Goal: Task Accomplishment & Management: Manage account settings

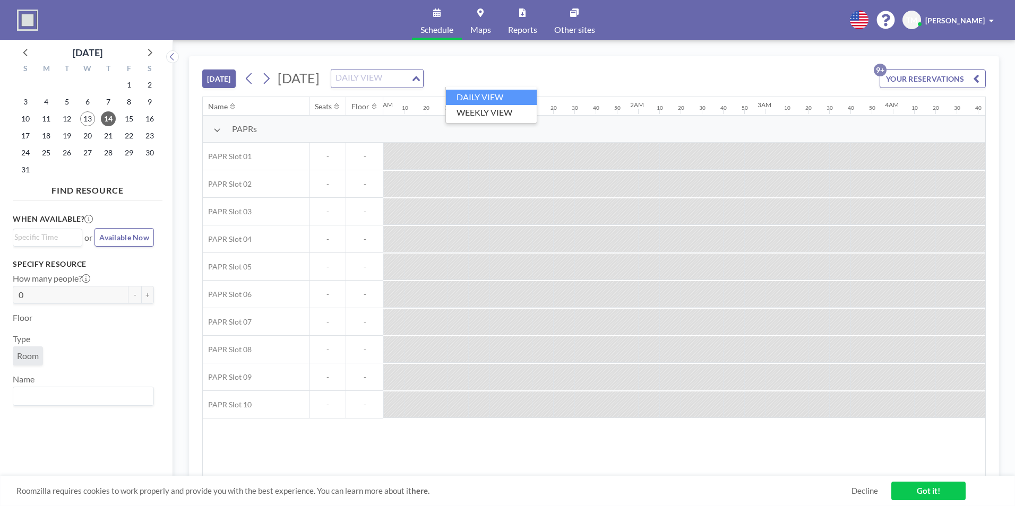
click at [410, 81] on input "Search for option" at bounding box center [371, 79] width 78 height 14
click at [493, 111] on li "WEEKLY VIEW" at bounding box center [491, 112] width 91 height 15
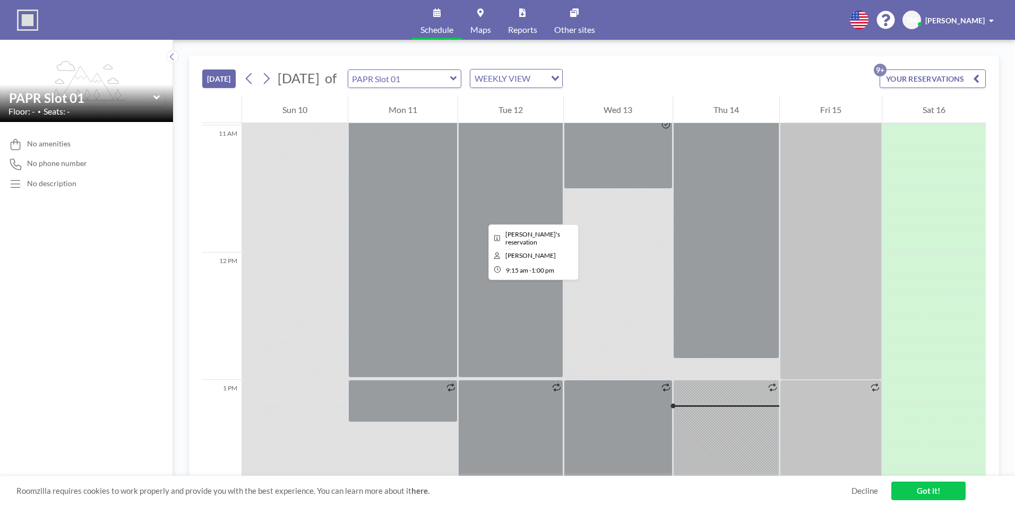
scroll to position [1497, 0]
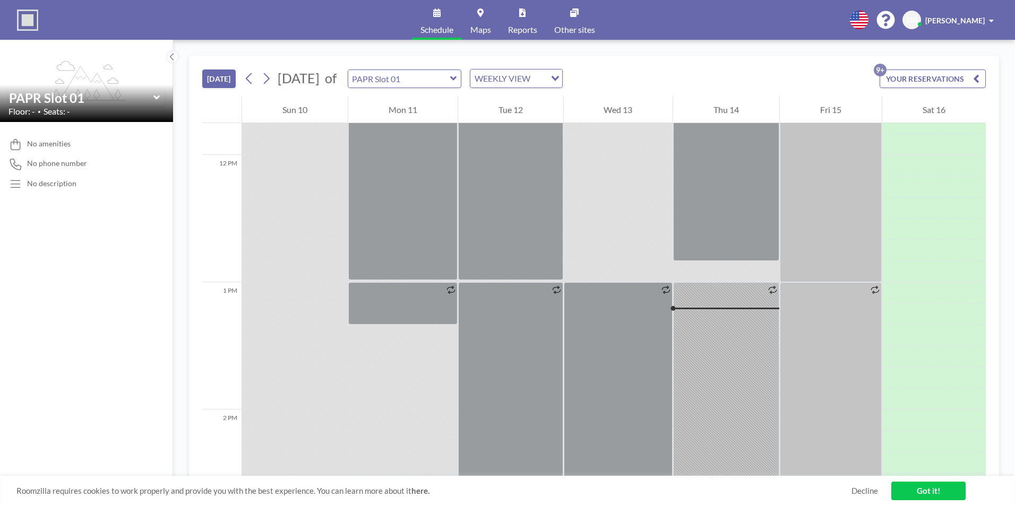
click at [990, 17] on span at bounding box center [991, 20] width 5 height 7
click at [652, 21] on div "Schedule Maps Reports Other sites English Polski 日本語 Española TM [PERSON_NAME] …" at bounding box center [507, 20] width 1015 height 40
click at [992, 19] on span at bounding box center [991, 20] width 5 height 7
click at [991, 22] on span at bounding box center [991, 20] width 5 height 7
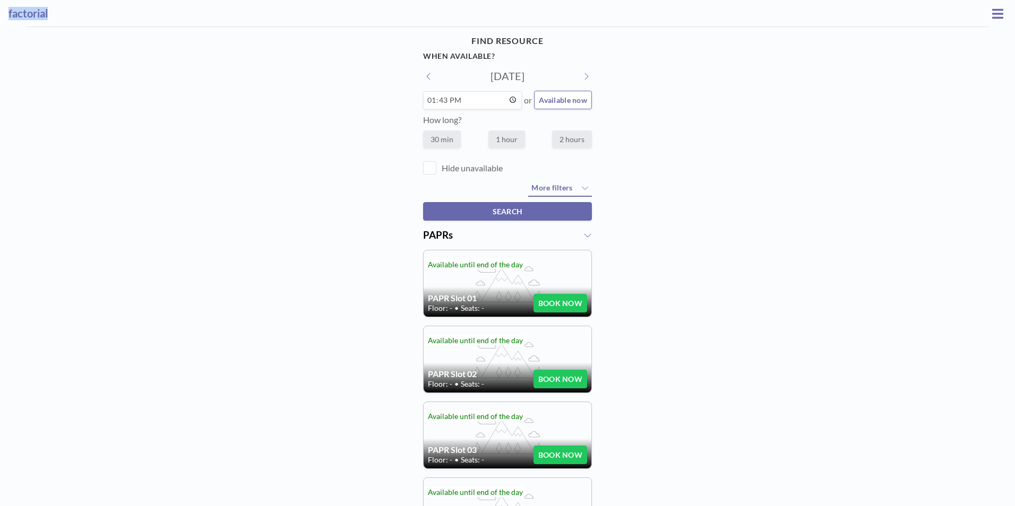
click at [586, 76] on button at bounding box center [586, 76] width 12 height 11
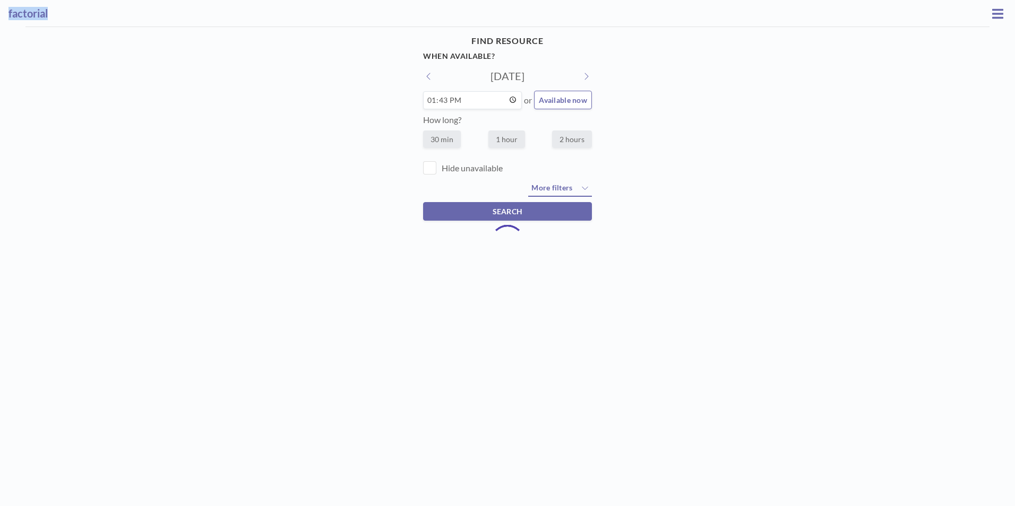
click at [583, 77] on icon at bounding box center [585, 76] width 5 height 8
type input "[DATE]"
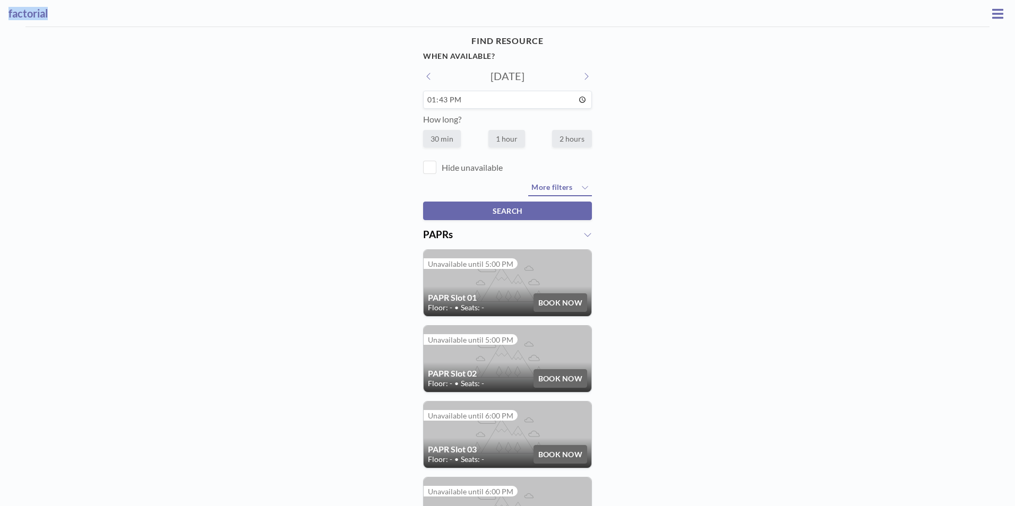
click at [580, 102] on input "13:43" at bounding box center [507, 100] width 169 height 18
type input "10:30"
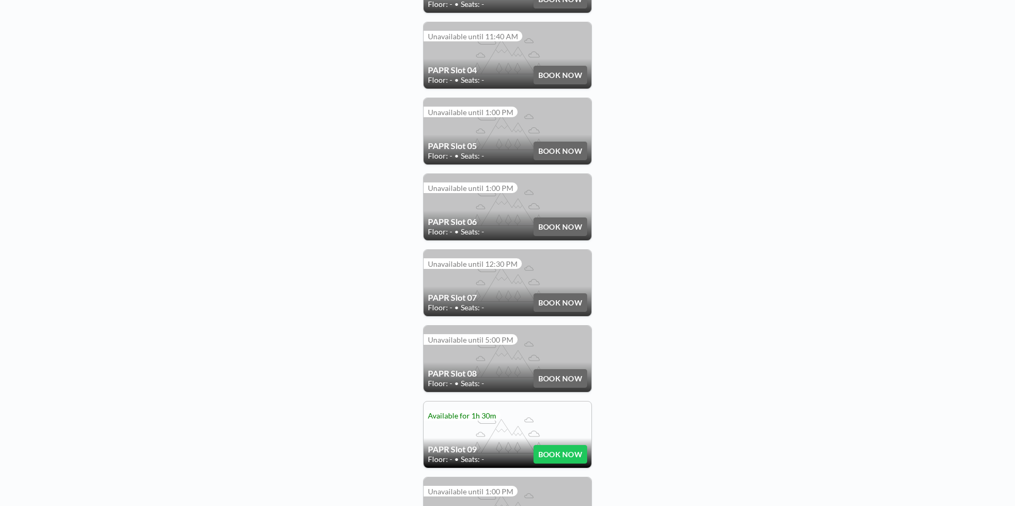
scroll to position [512, 0]
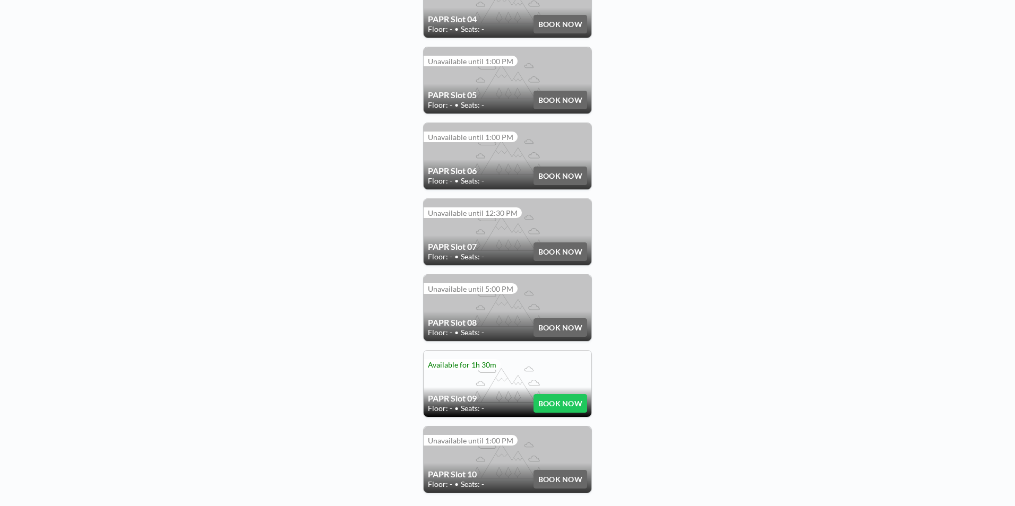
click at [562, 399] on button "BOOK NOW" at bounding box center [560, 403] width 54 height 19
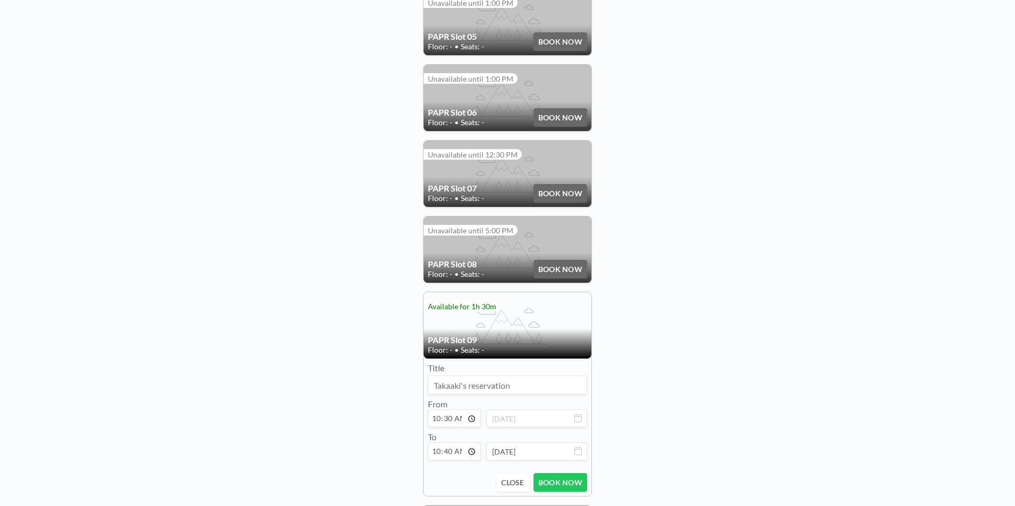
scroll to position [649, 0]
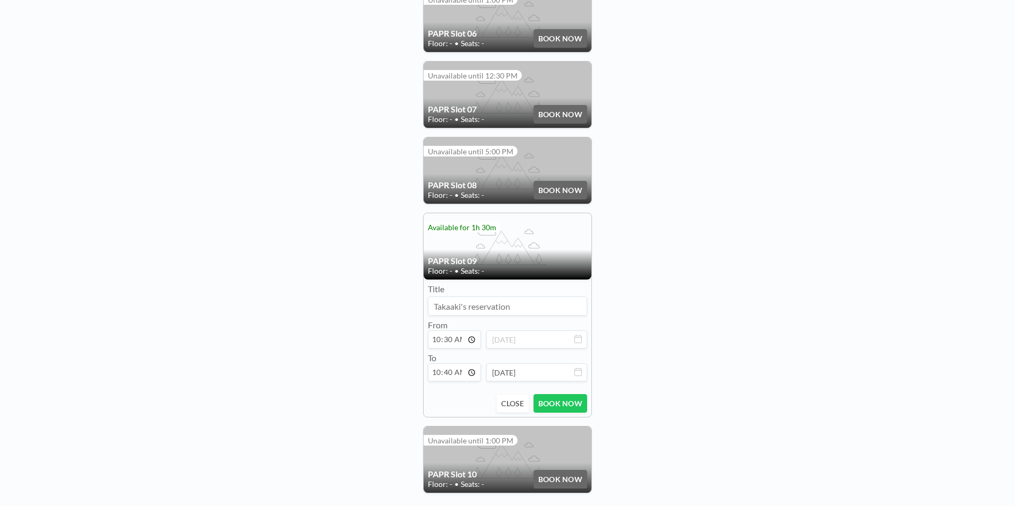
click at [451, 365] on input "10:40" at bounding box center [454, 373] width 53 height 18
click at [468, 367] on input "10:40" at bounding box center [454, 373] width 53 height 18
type input "12:00"
click at [574, 394] on button "BOOK NOW" at bounding box center [560, 403] width 54 height 19
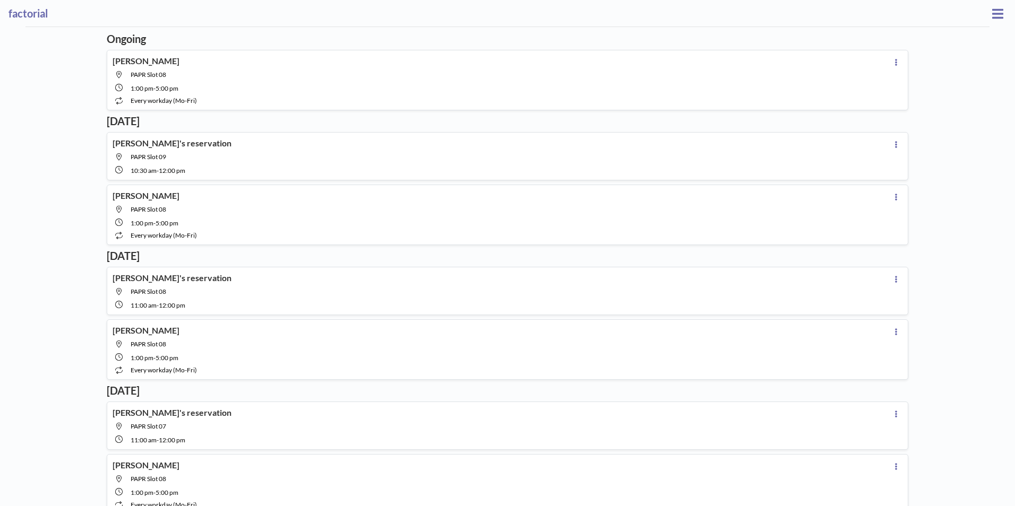
click at [992, 13] on icon at bounding box center [997, 13] width 11 height 10
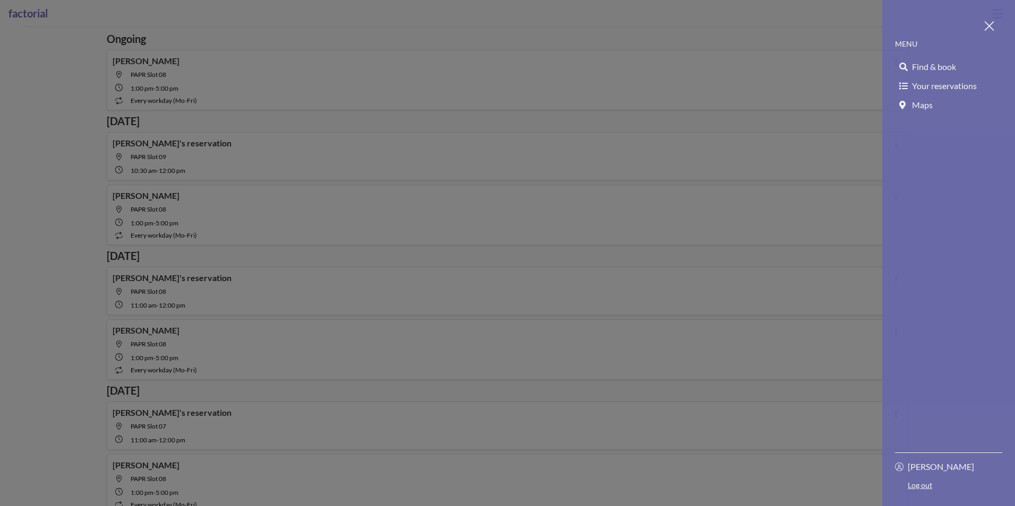
click at [751, 179] on div at bounding box center [507, 253] width 1015 height 506
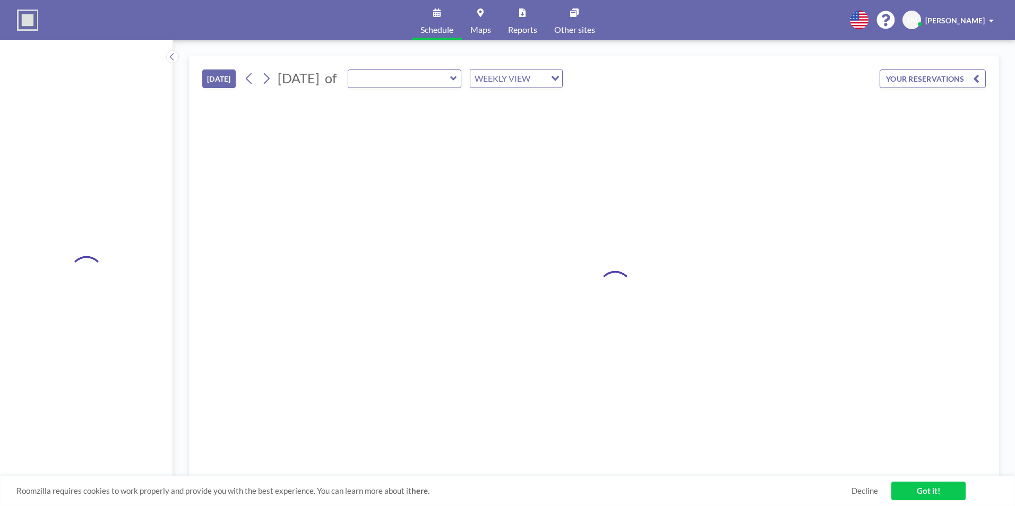
type input "PAPR Slot 01"
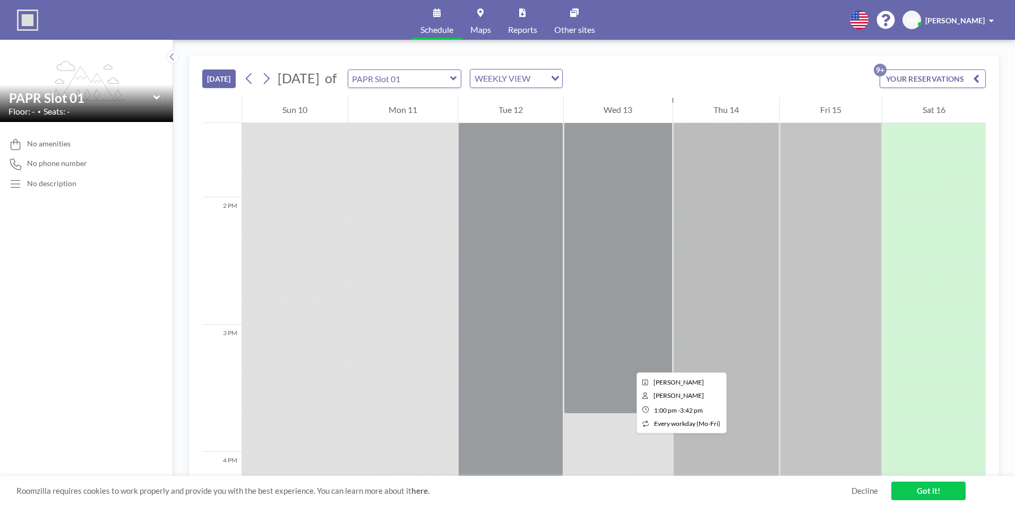
scroll to position [1815, 0]
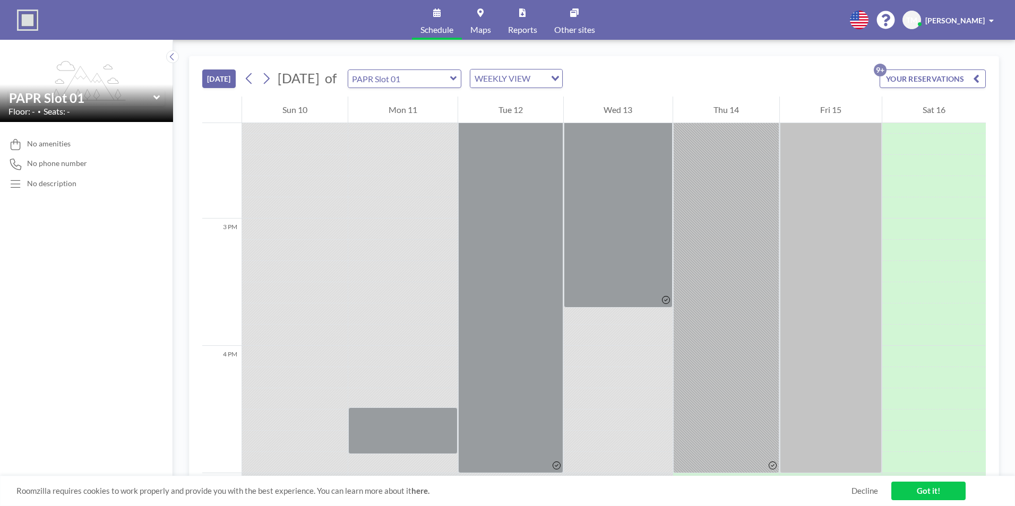
drag, startPoint x: 629, startPoint y: 363, endPoint x: 605, endPoint y: 360, distance: 23.6
click at [605, 360] on div at bounding box center [618, 356] width 109 height 21
click at [605, 359] on div at bounding box center [618, 356] width 109 height 21
click at [604, 362] on div at bounding box center [618, 356] width 109 height 21
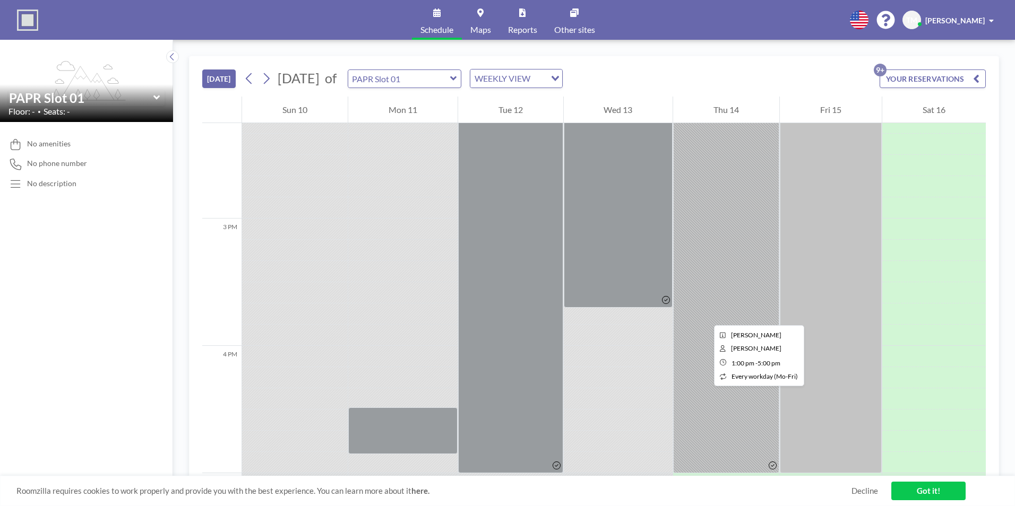
click at [705, 316] on div at bounding box center [726, 219] width 106 height 510
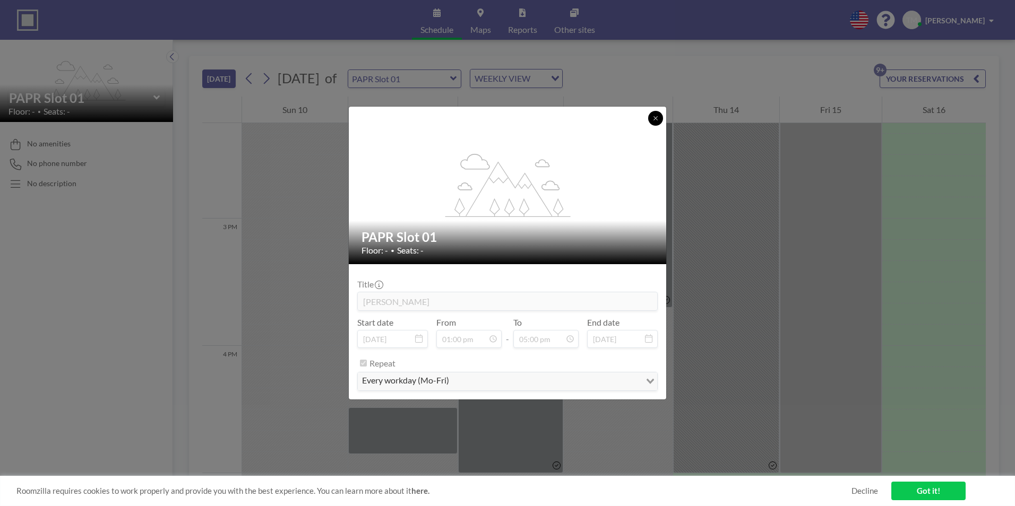
click at [656, 115] on button at bounding box center [655, 118] width 15 height 15
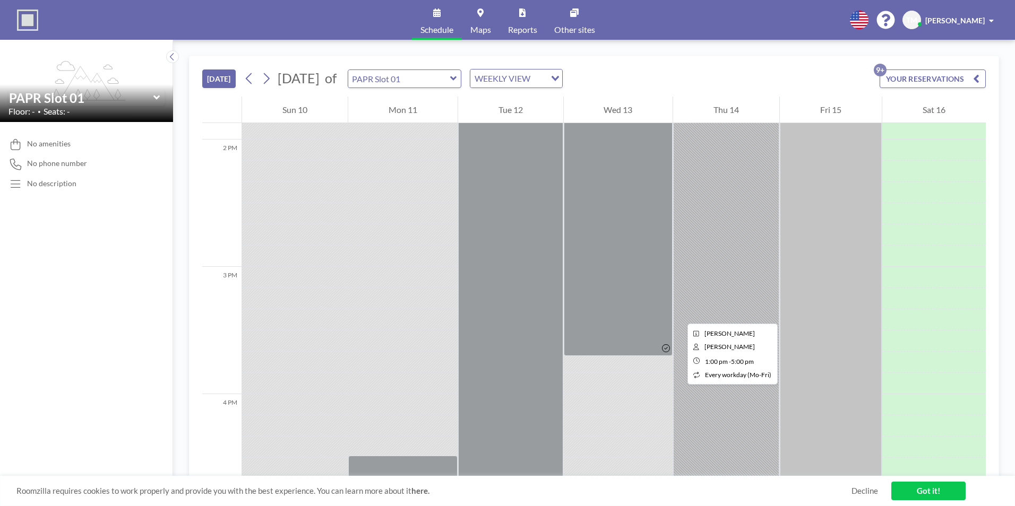
scroll to position [1762, 0]
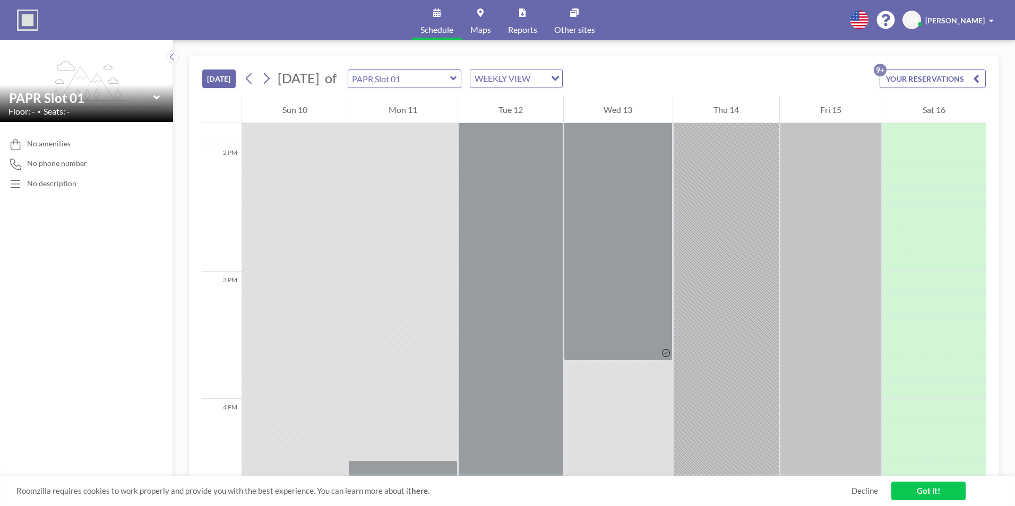
click at [546, 79] on div "WEEKLY VIEW" at bounding box center [507, 78] width 75 height 16
click at [552, 90] on li "DAILY VIEW" at bounding box center [548, 97] width 91 height 15
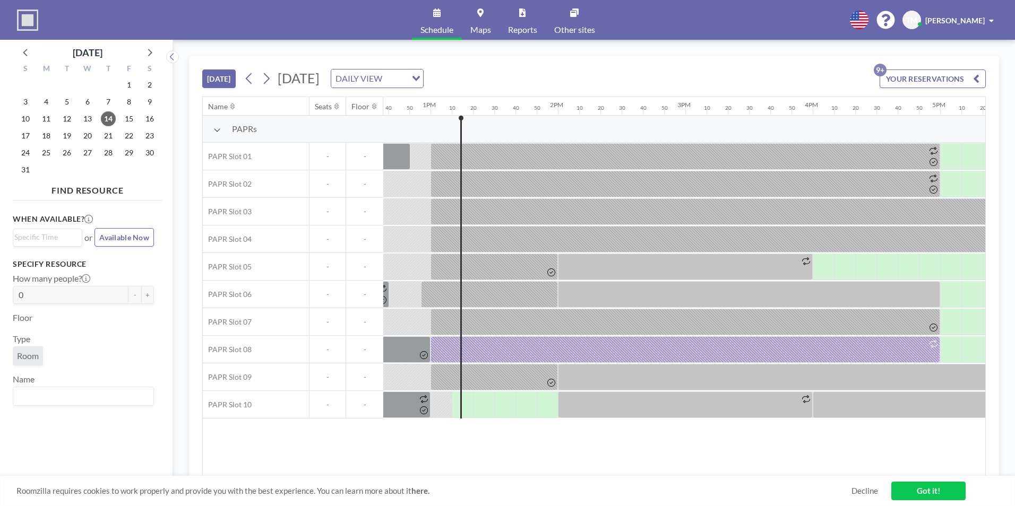
scroll to position [0, 1656]
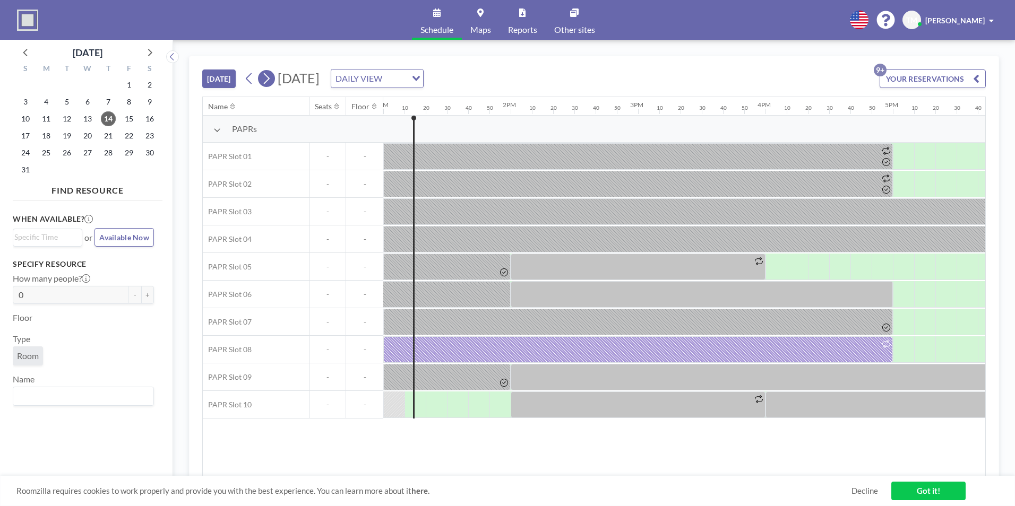
click at [271, 84] on icon at bounding box center [266, 79] width 10 height 16
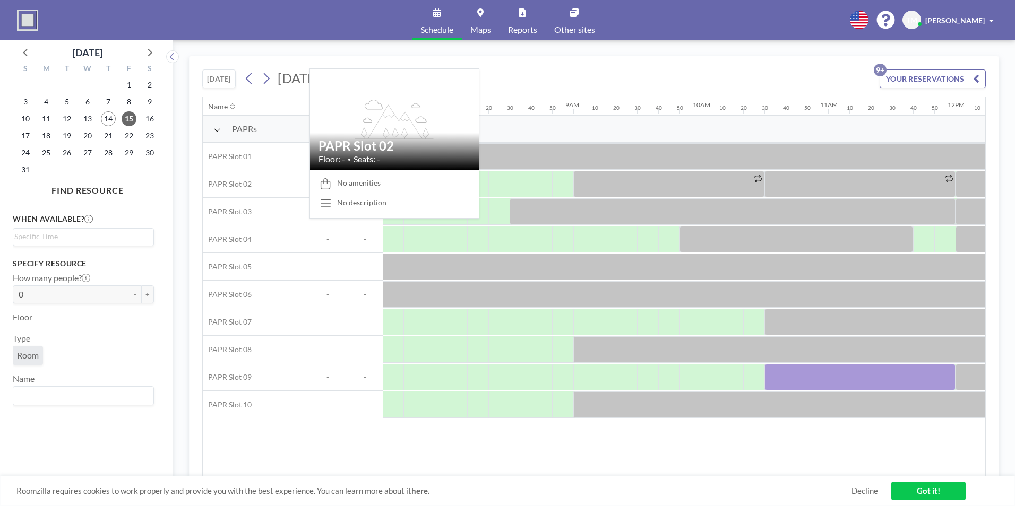
scroll to position [0, 998]
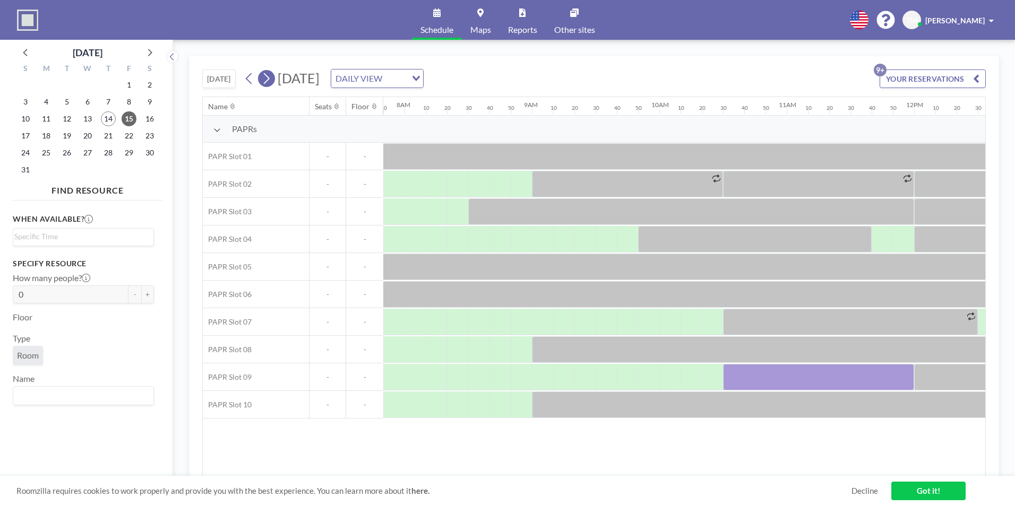
click at [271, 80] on icon at bounding box center [266, 79] width 10 height 16
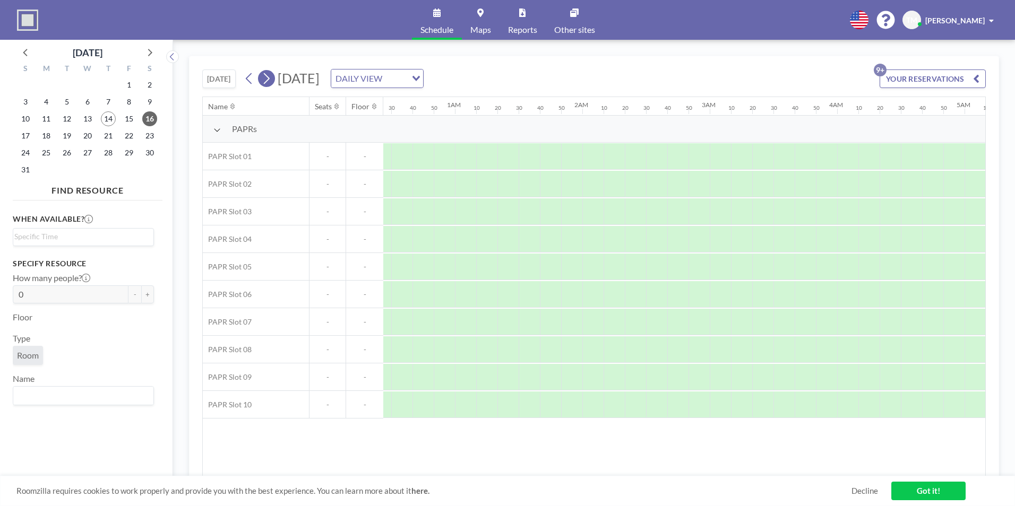
click at [271, 80] on icon at bounding box center [266, 79] width 10 height 16
click at [271, 82] on icon at bounding box center [266, 79] width 10 height 16
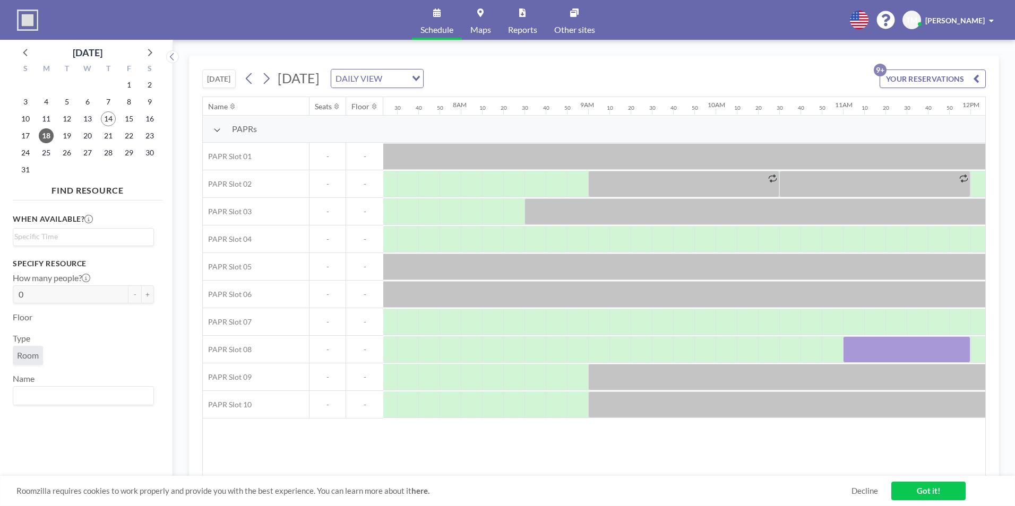
scroll to position [0, 998]
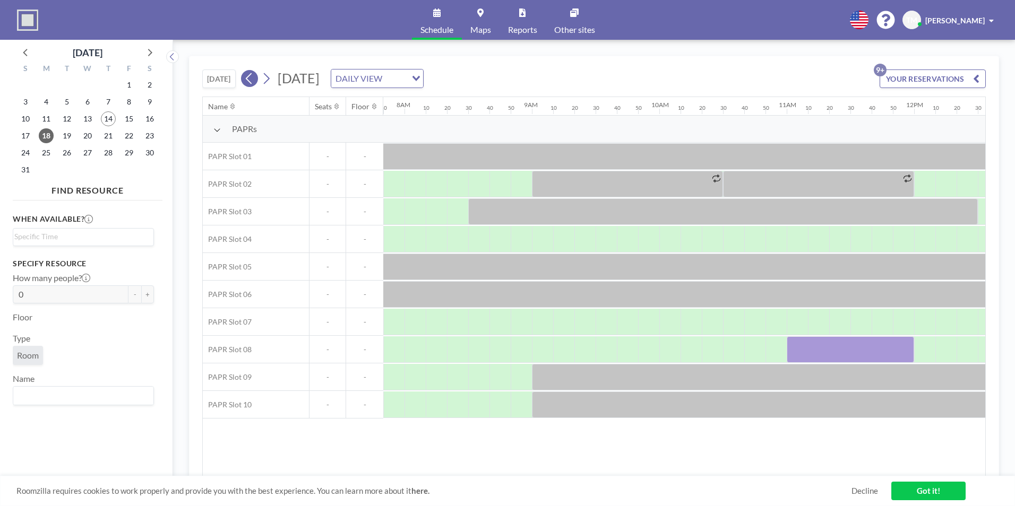
click at [252, 81] on icon at bounding box center [249, 79] width 10 height 16
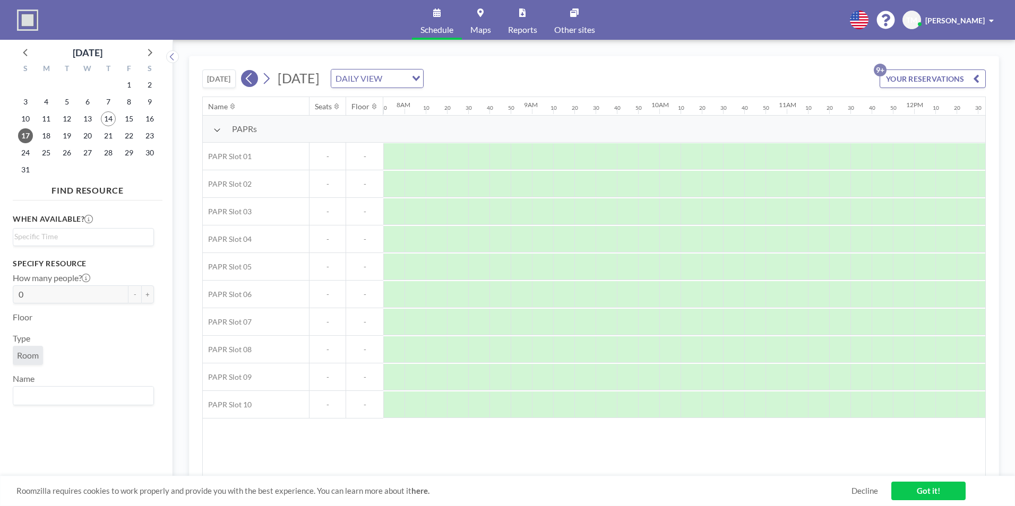
click at [249, 84] on icon at bounding box center [249, 79] width 10 height 16
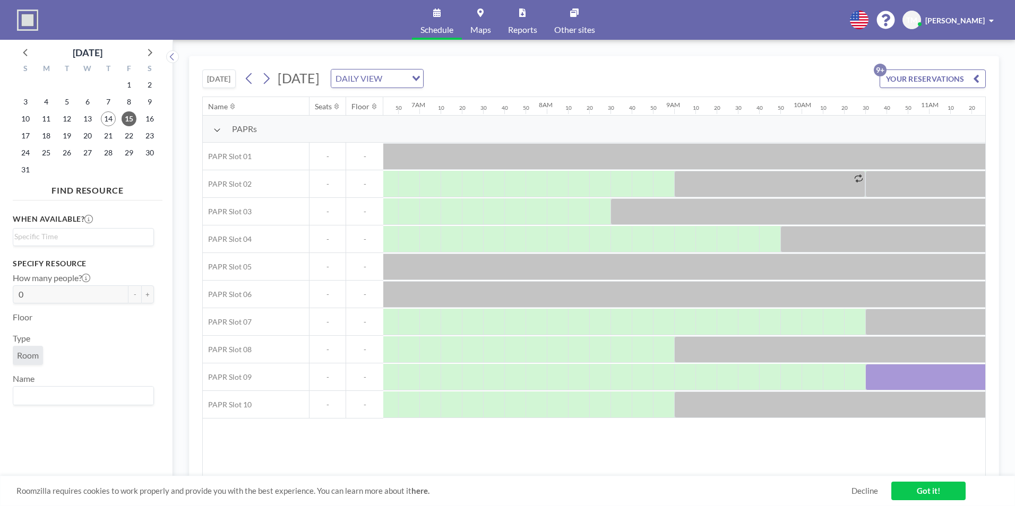
scroll to position [0, 998]
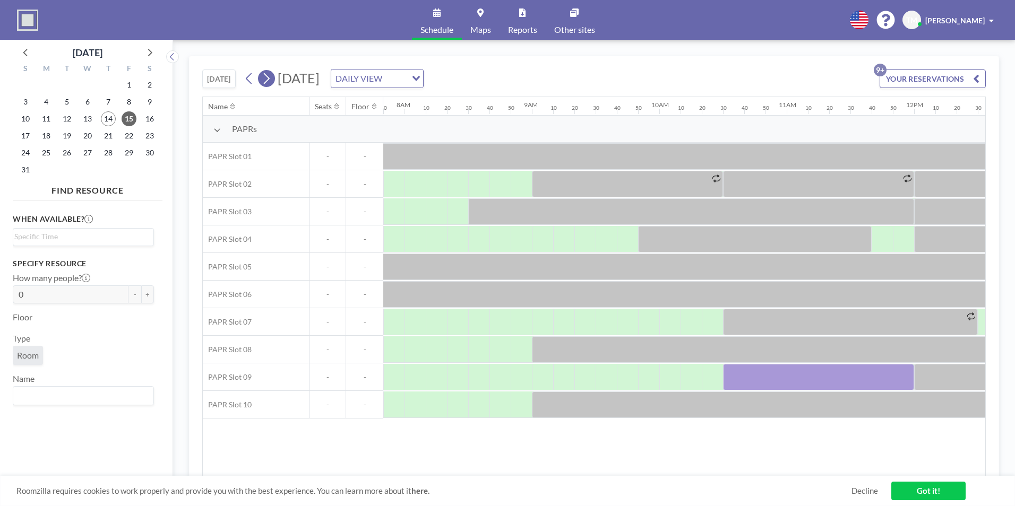
click at [263, 82] on icon at bounding box center [266, 79] width 10 height 16
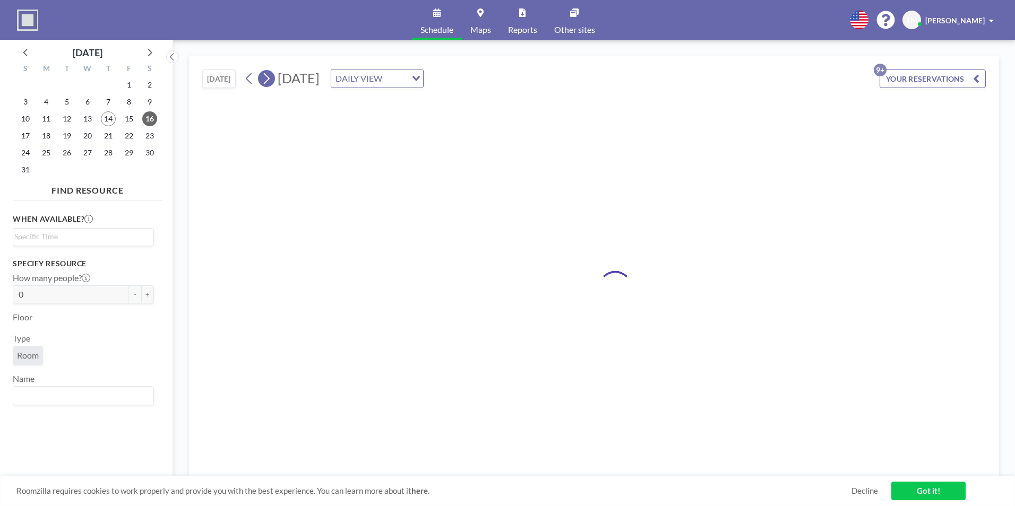
click at [263, 82] on icon at bounding box center [266, 79] width 10 height 16
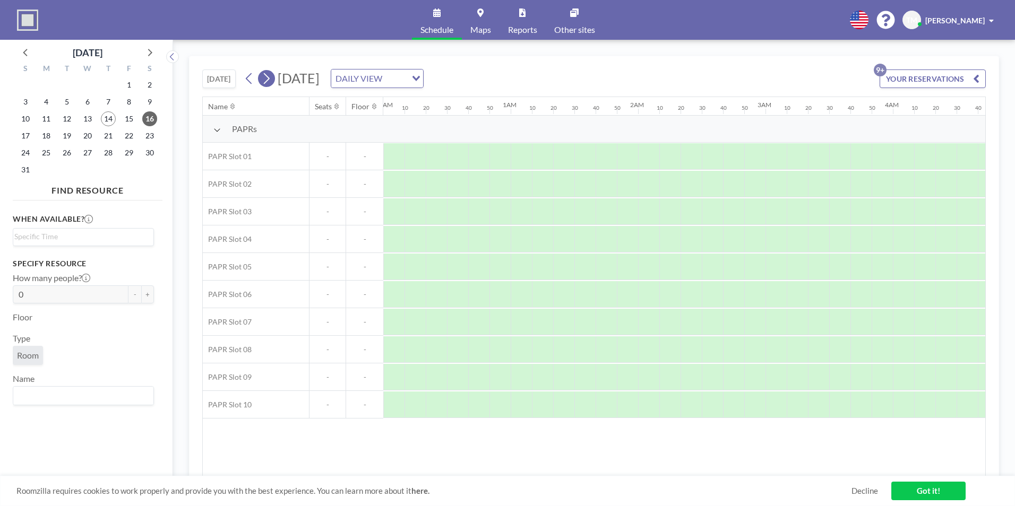
scroll to position [0, 0]
click at [263, 82] on icon at bounding box center [266, 79] width 10 height 16
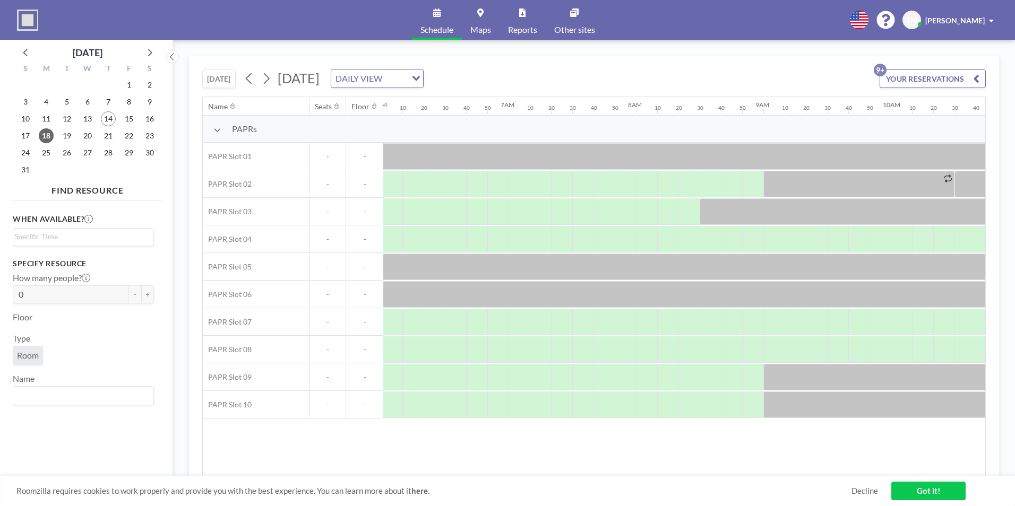
scroll to position [0, 998]
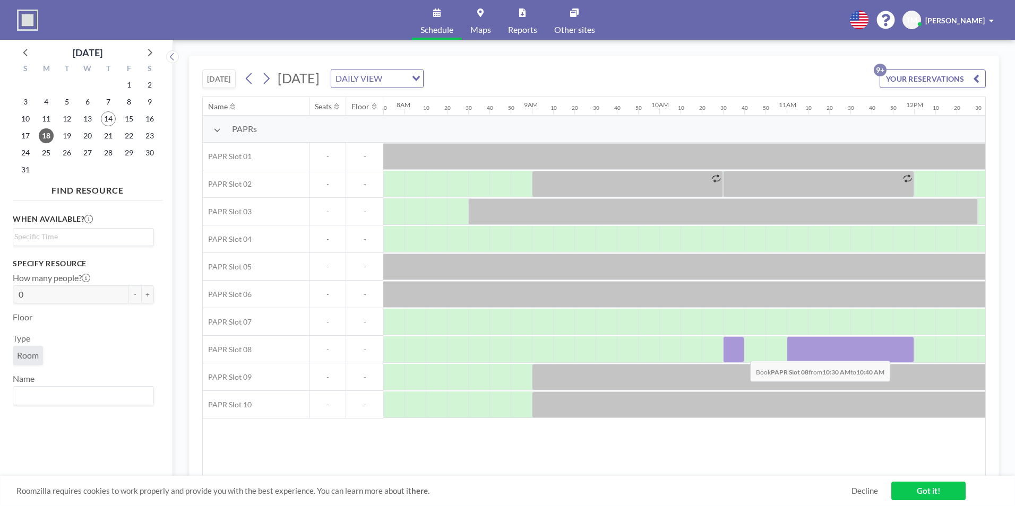
click at [741, 353] on div at bounding box center [733, 350] width 21 height 27
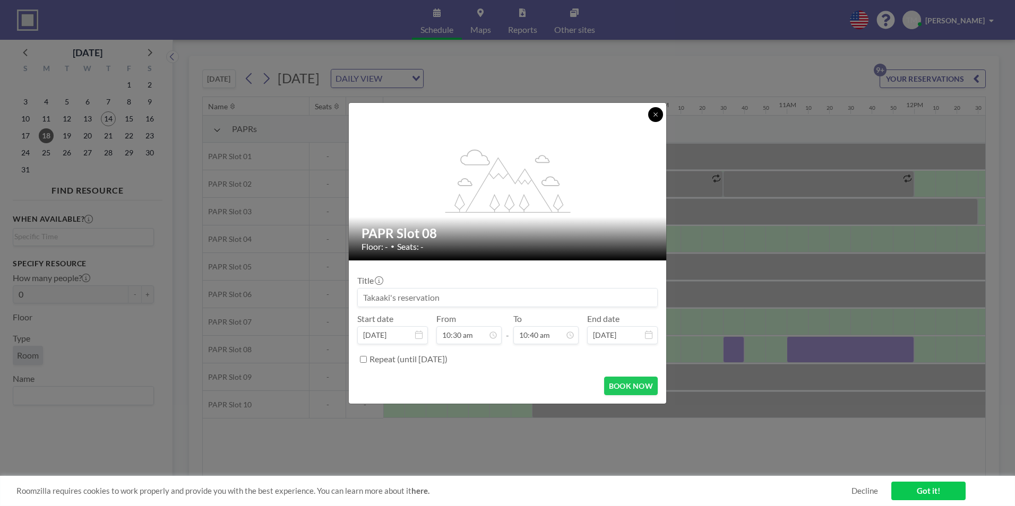
click at [658, 112] on button at bounding box center [655, 114] width 15 height 15
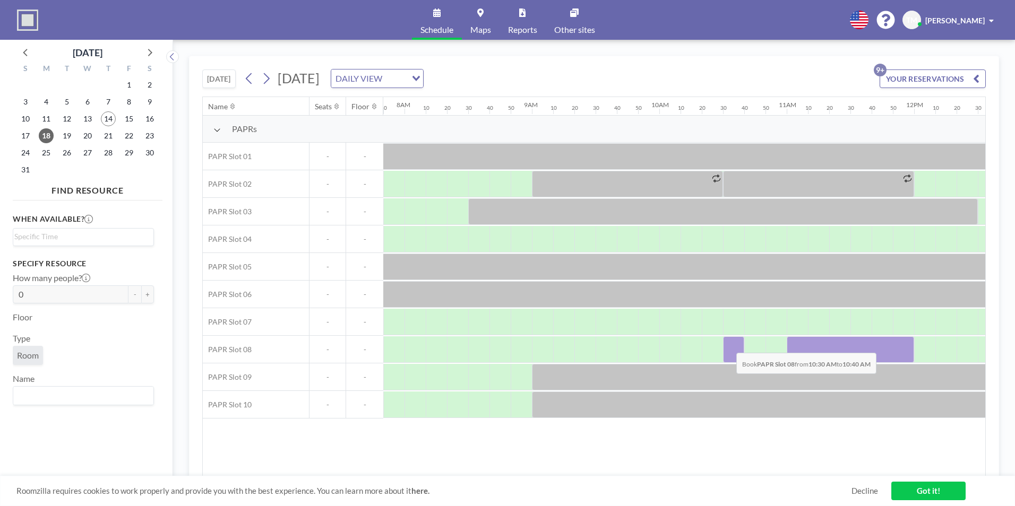
click at [728, 345] on div at bounding box center [733, 350] width 21 height 27
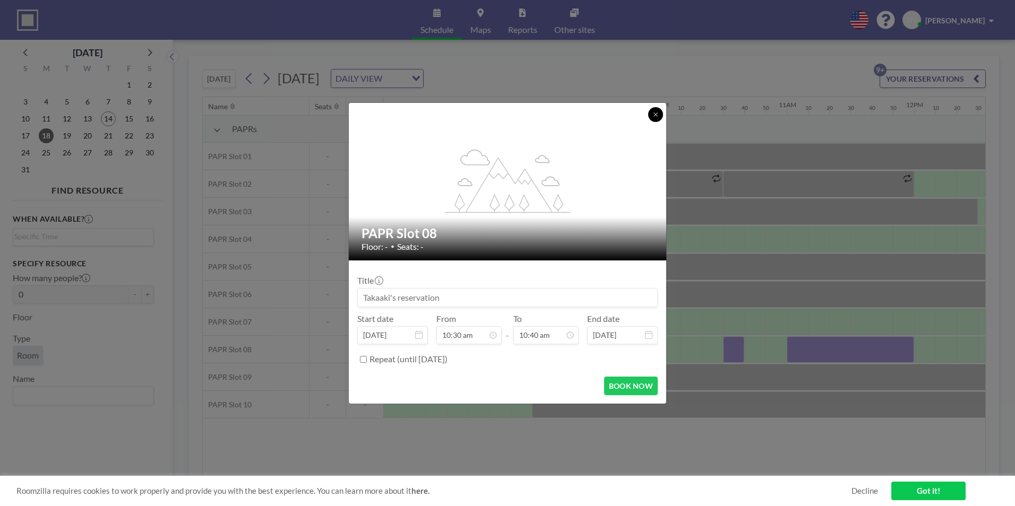
click at [657, 115] on icon at bounding box center [655, 114] width 6 height 6
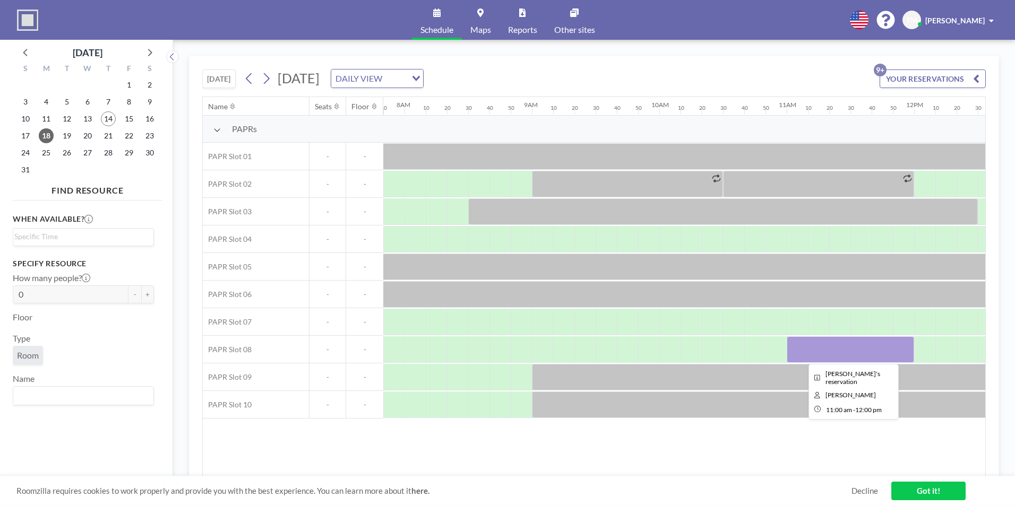
drag, startPoint x: 827, startPoint y: 349, endPoint x: 818, endPoint y: 349, distance: 8.5
drag, startPoint x: 818, startPoint y: 349, endPoint x: 251, endPoint y: 78, distance: 628.5
click at [251, 78] on icon at bounding box center [249, 79] width 10 height 16
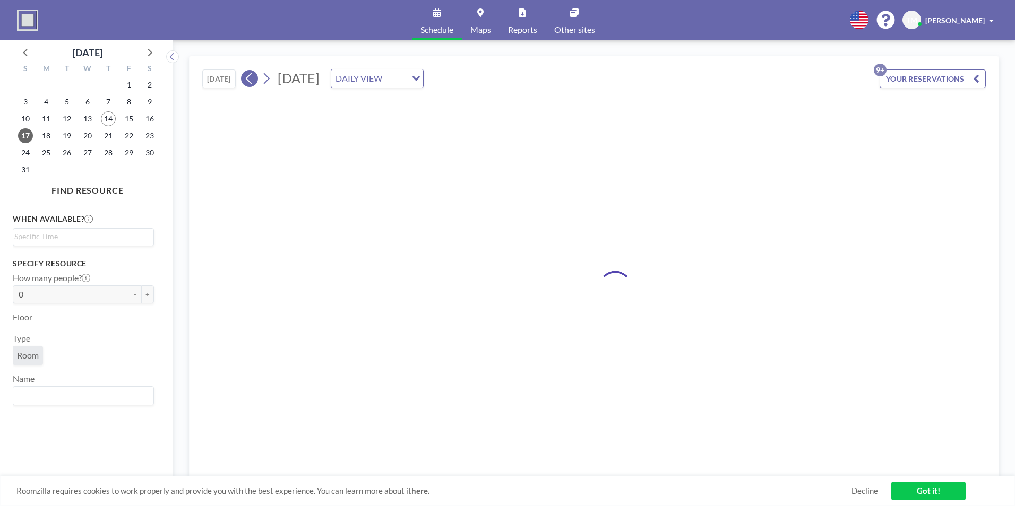
click at [251, 78] on icon at bounding box center [249, 79] width 10 height 16
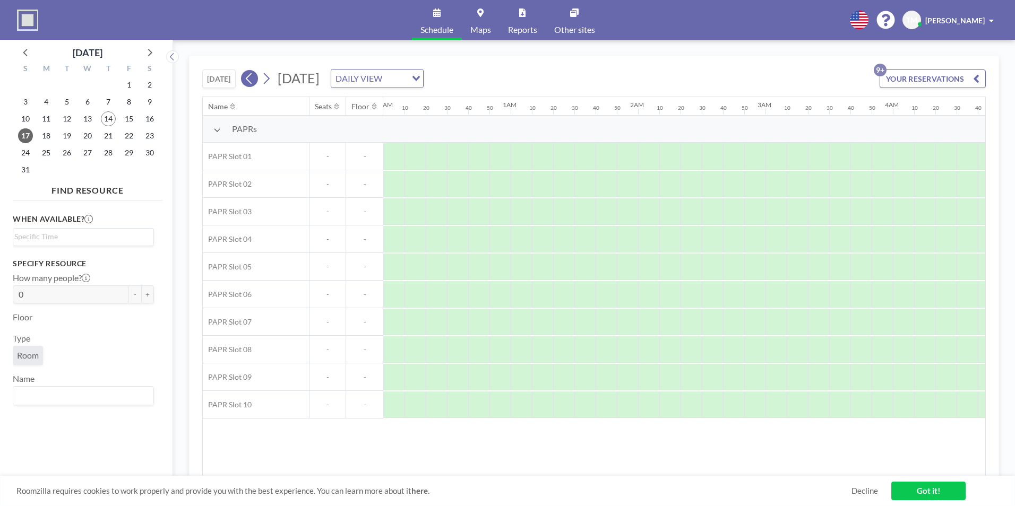
scroll to position [0, 0]
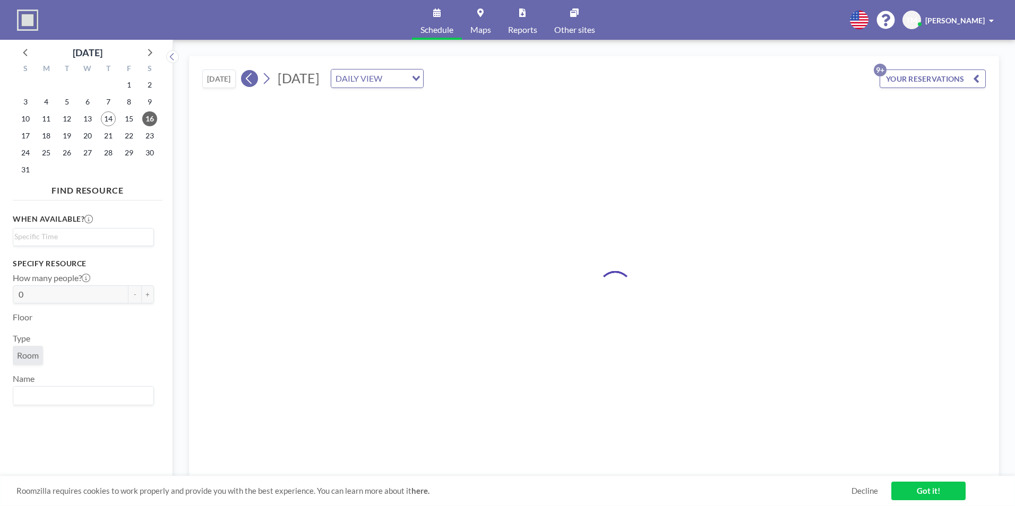
click at [251, 78] on icon at bounding box center [249, 79] width 10 height 16
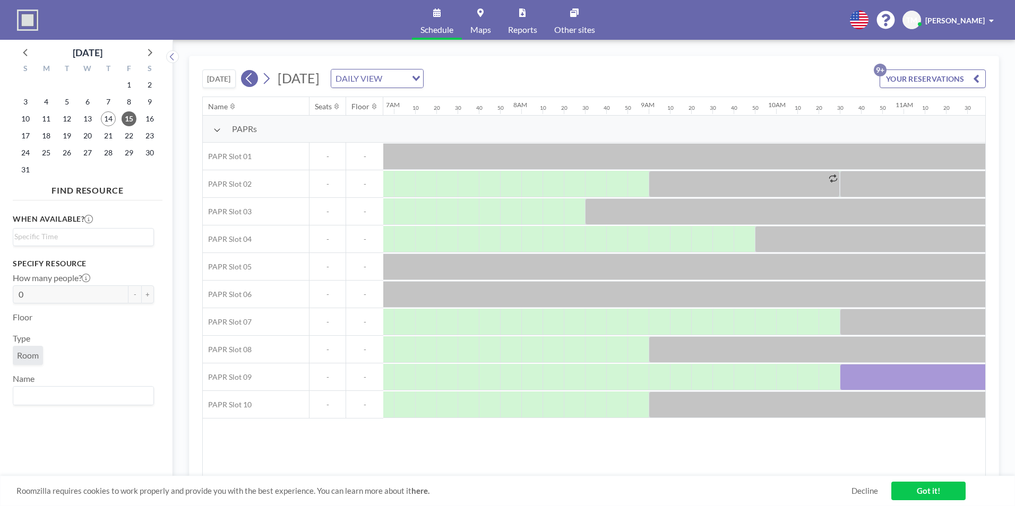
scroll to position [0, 998]
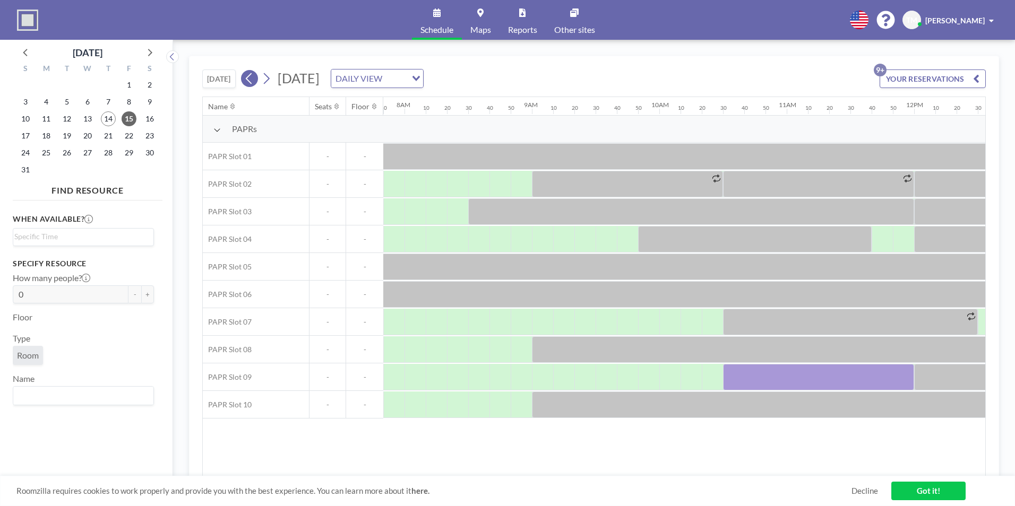
click at [265, 79] on icon at bounding box center [266, 79] width 10 height 16
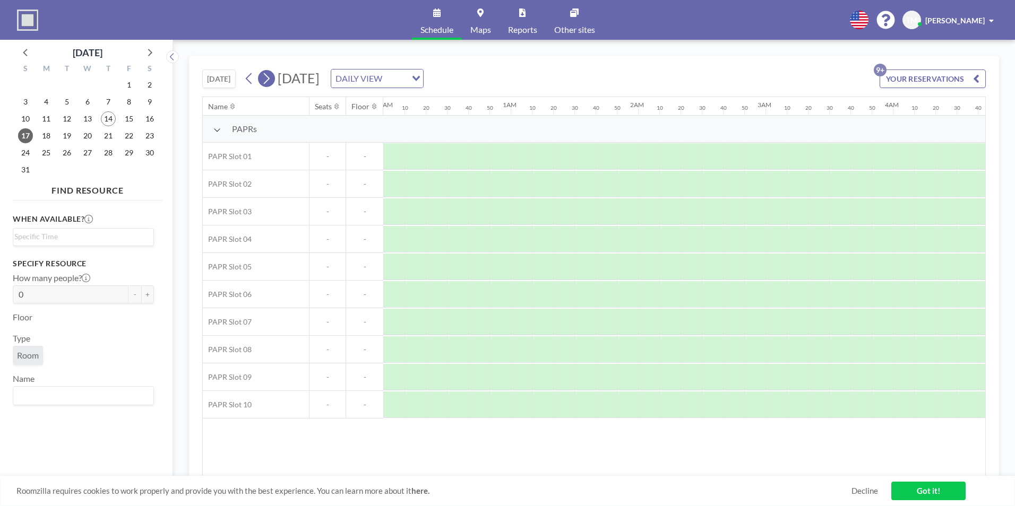
click at [265, 79] on icon at bounding box center [266, 79] width 10 height 16
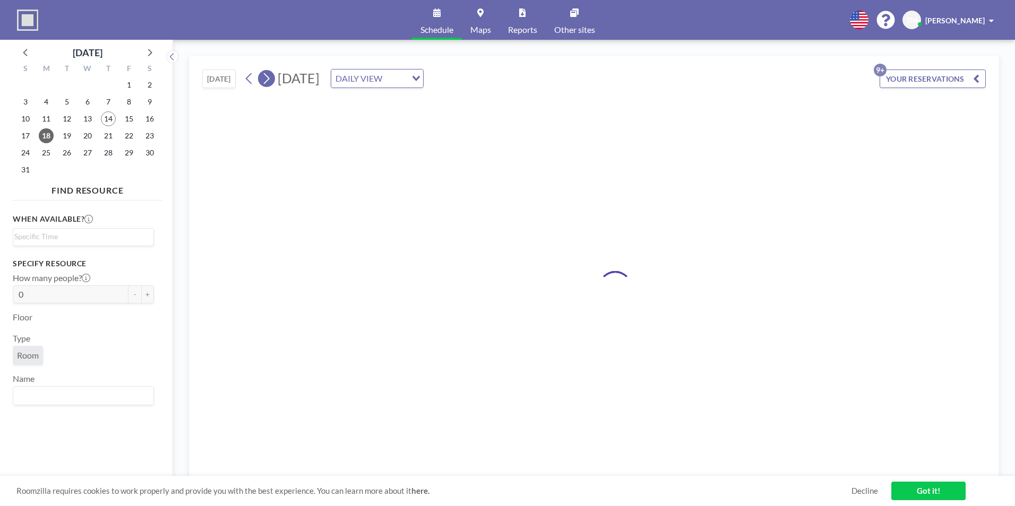
click at [265, 79] on icon at bounding box center [266, 79] width 10 height 16
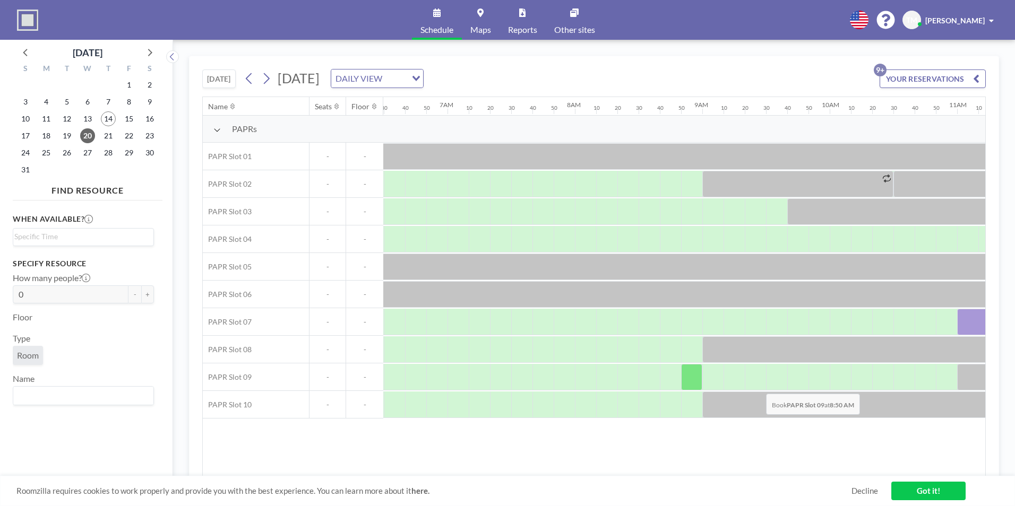
scroll to position [0, 998]
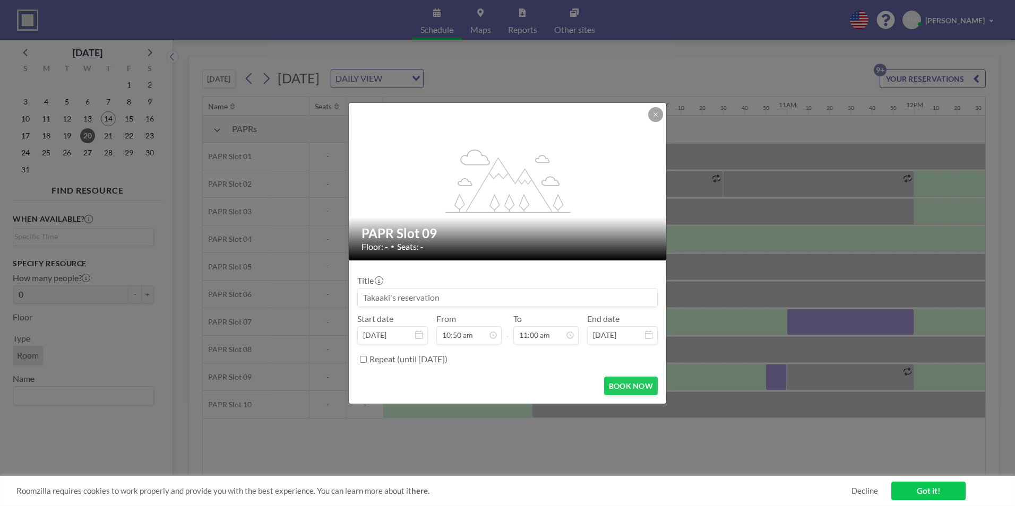
drag, startPoint x: 765, startPoint y: 373, endPoint x: 657, endPoint y: 118, distance: 277.1
click at [657, 118] on button at bounding box center [655, 114] width 15 height 15
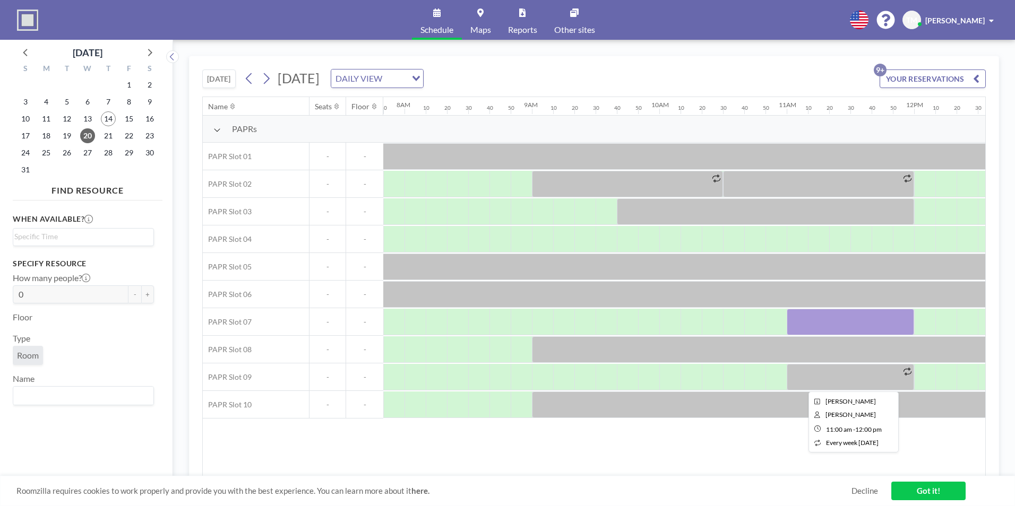
click at [800, 380] on div at bounding box center [850, 377] width 127 height 27
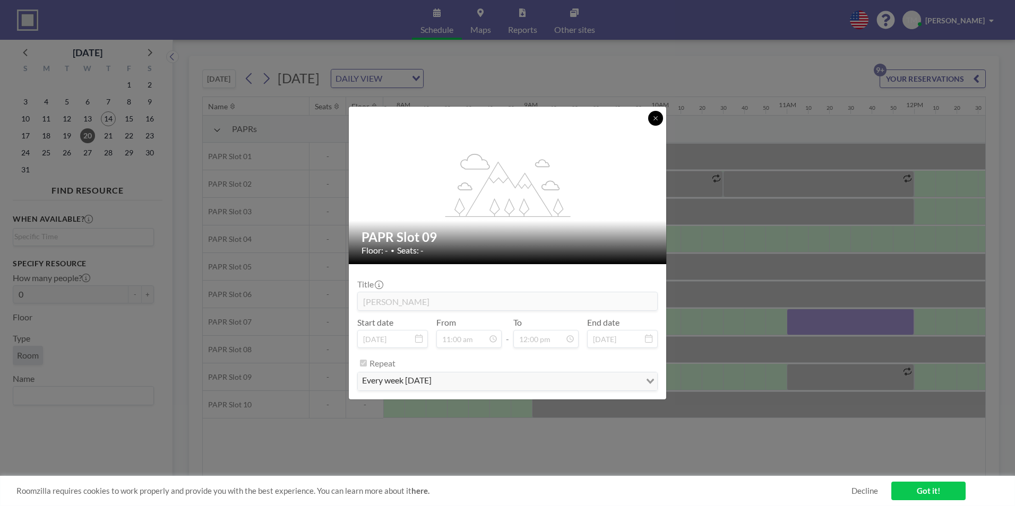
click at [657, 114] on button at bounding box center [655, 118] width 15 height 15
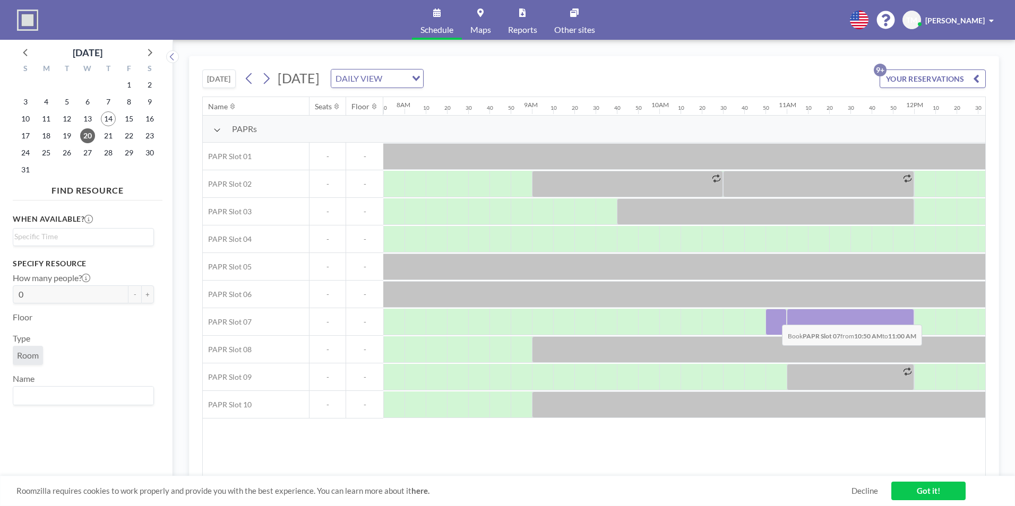
click at [773, 317] on div at bounding box center [775, 322] width 21 height 27
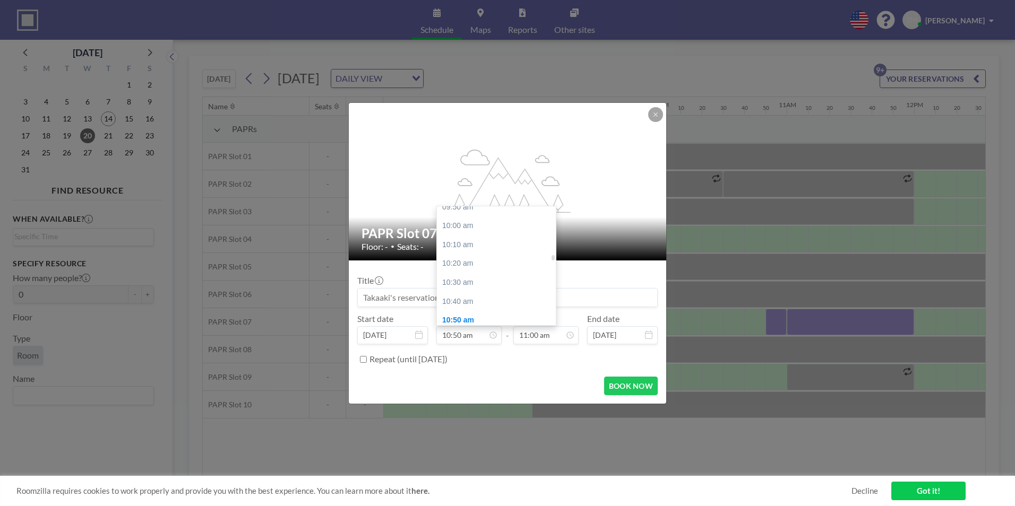
scroll to position [1122, 0]
click at [480, 228] on div "10:00 am" at bounding box center [499, 227] width 124 height 19
type input "10:00 am"
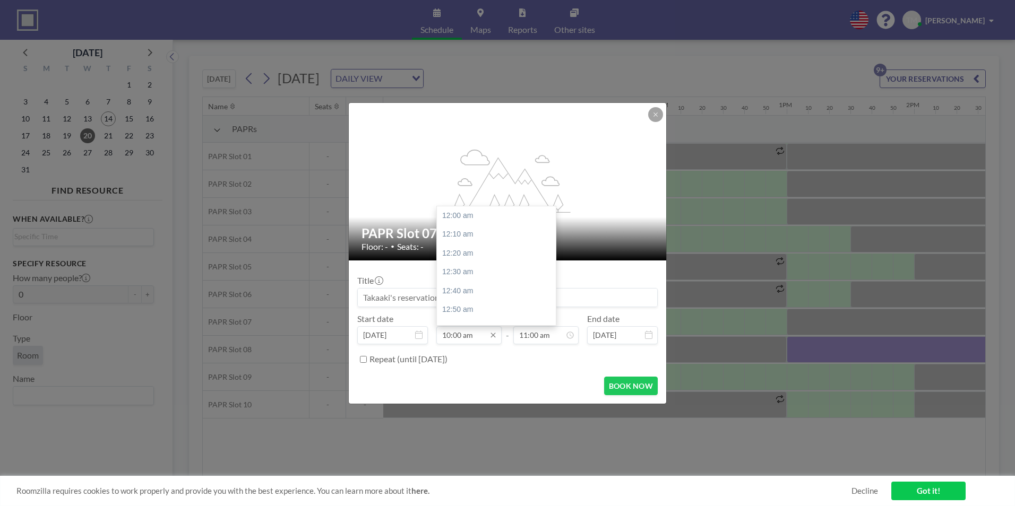
scroll to position [1134, 0]
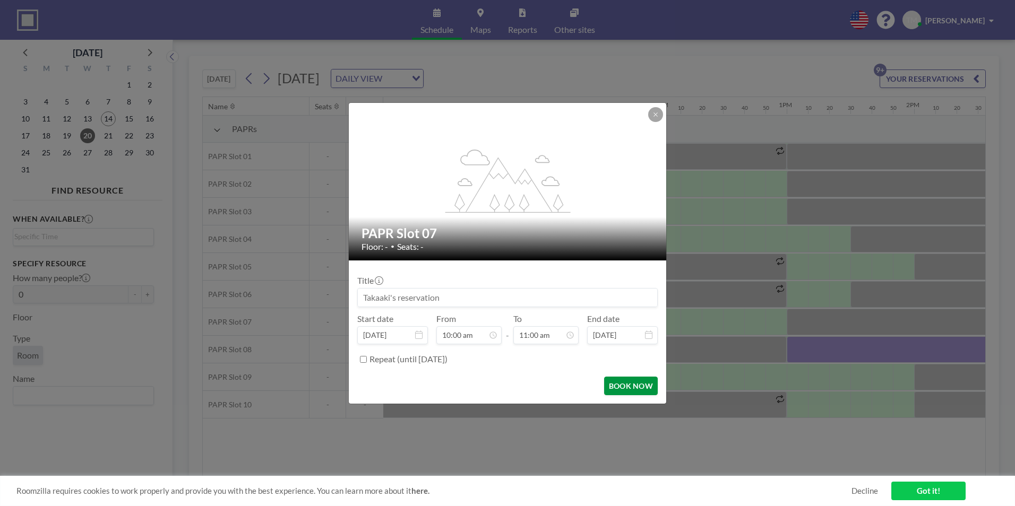
click at [612, 389] on button "BOOK NOW" at bounding box center [631, 386] width 54 height 19
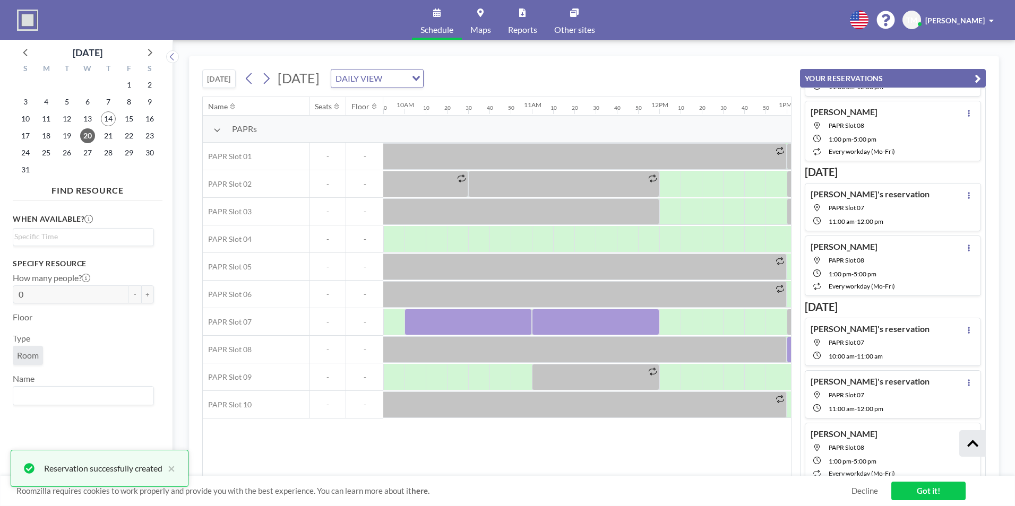
scroll to position [286, 0]
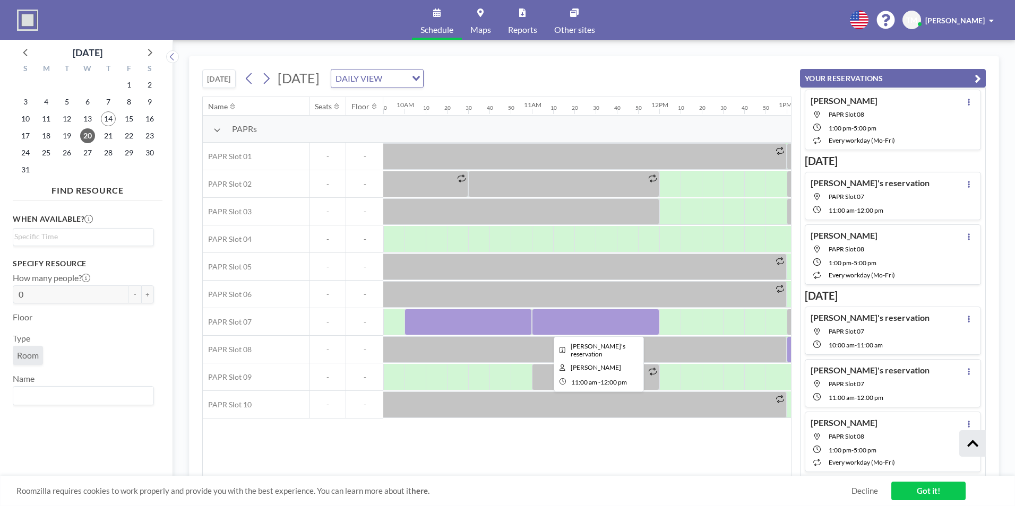
click at [537, 324] on div at bounding box center [595, 322] width 127 height 27
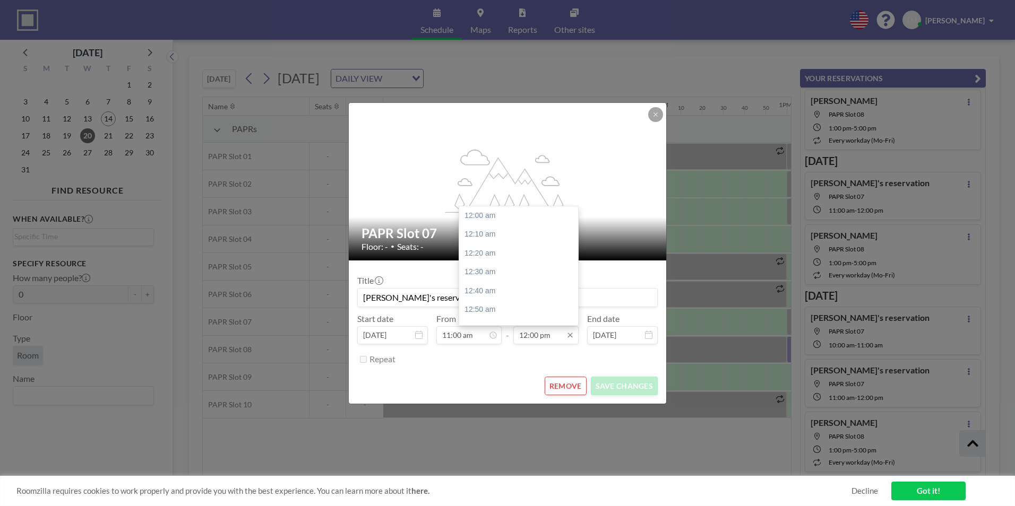
scroll to position [1361, 0]
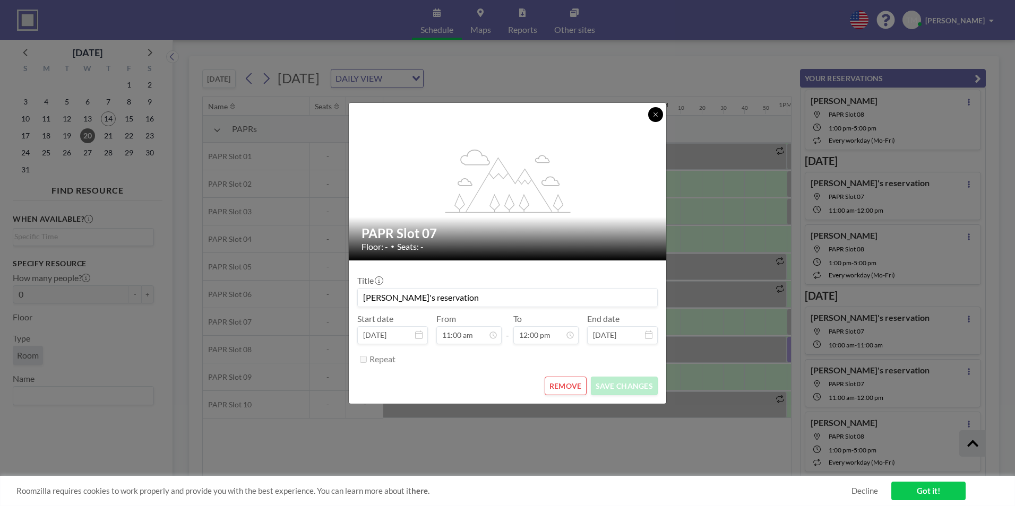
click at [661, 114] on button at bounding box center [655, 114] width 15 height 15
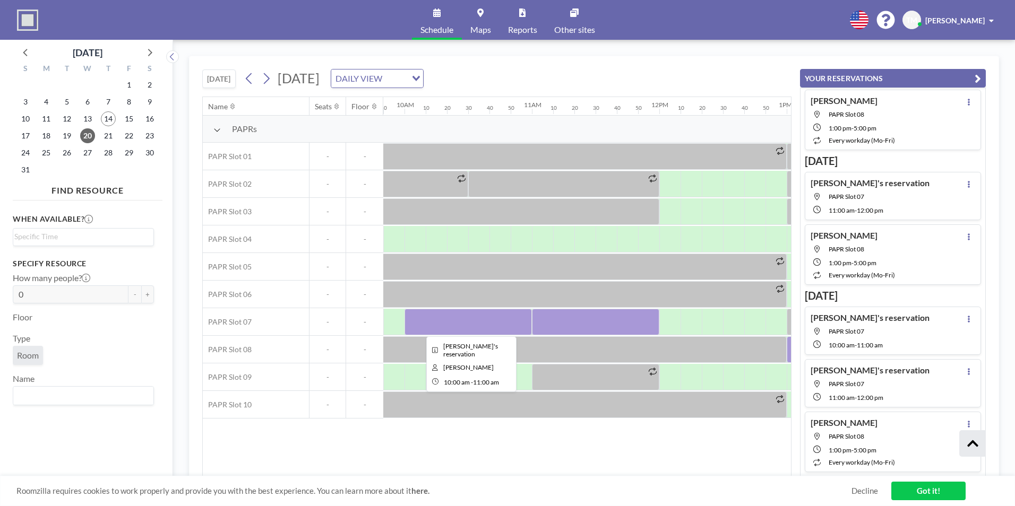
drag, startPoint x: 482, startPoint y: 328, endPoint x: 449, endPoint y: 328, distance: 33.4
click at [449, 328] on div at bounding box center [467, 322] width 127 height 27
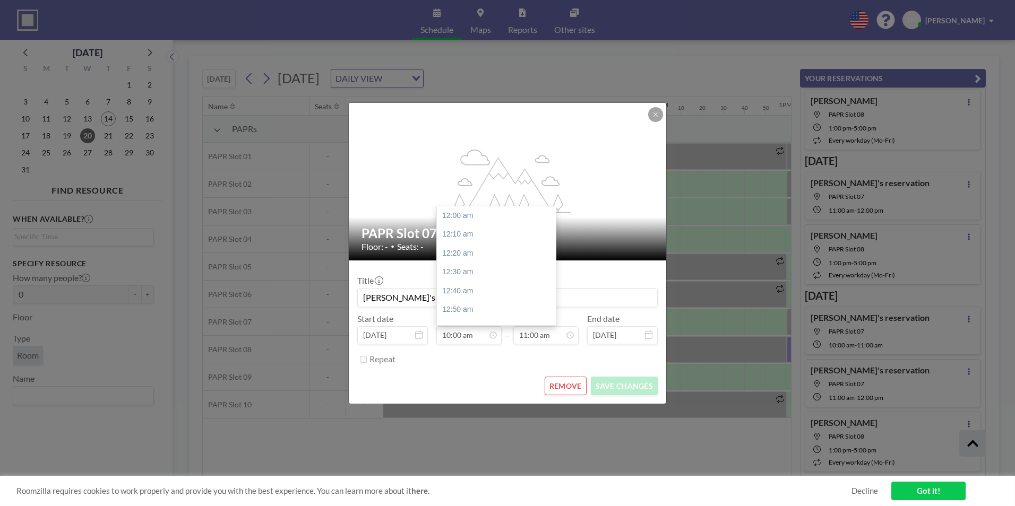
scroll to position [1134, 0]
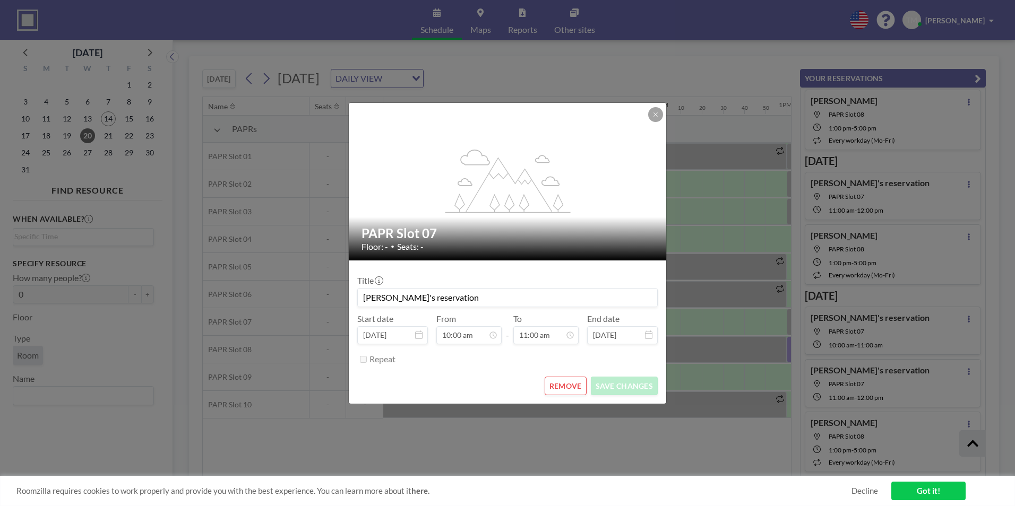
click at [558, 385] on button "REMOVE" at bounding box center [566, 386] width 42 height 19
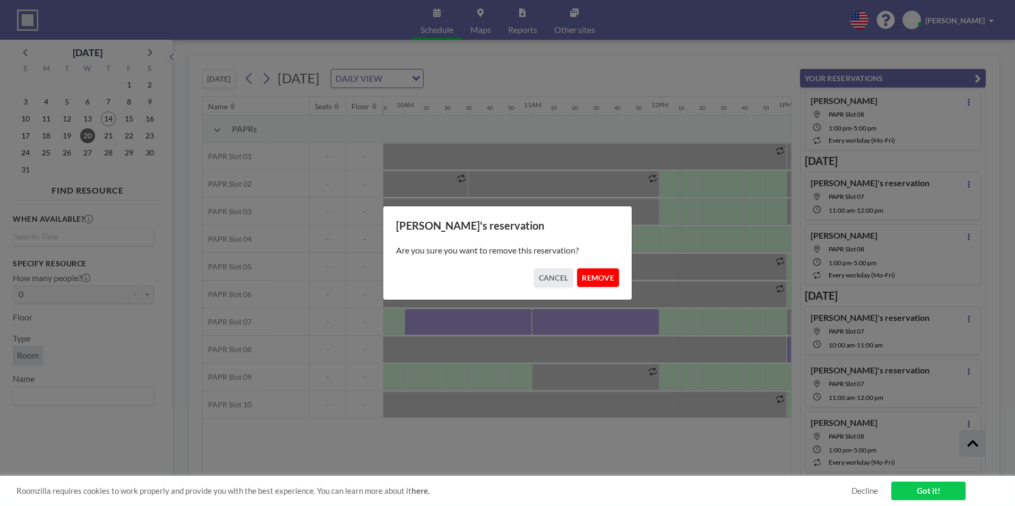
click at [592, 279] on button "REMOVE" at bounding box center [598, 278] width 42 height 19
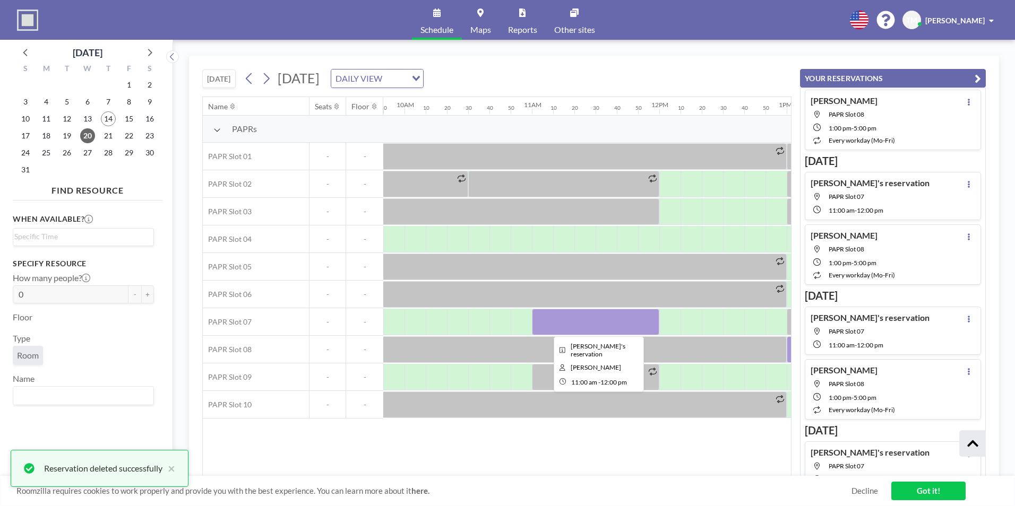
drag, startPoint x: 584, startPoint y: 325, endPoint x: 546, endPoint y: 321, distance: 38.5
click at [546, 321] on div at bounding box center [595, 322] width 127 height 27
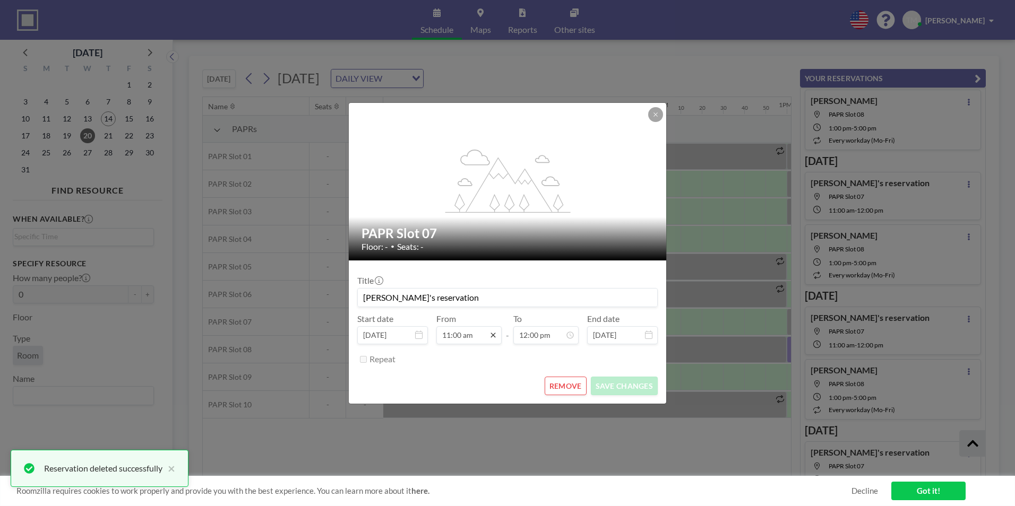
scroll to position [1247, 0]
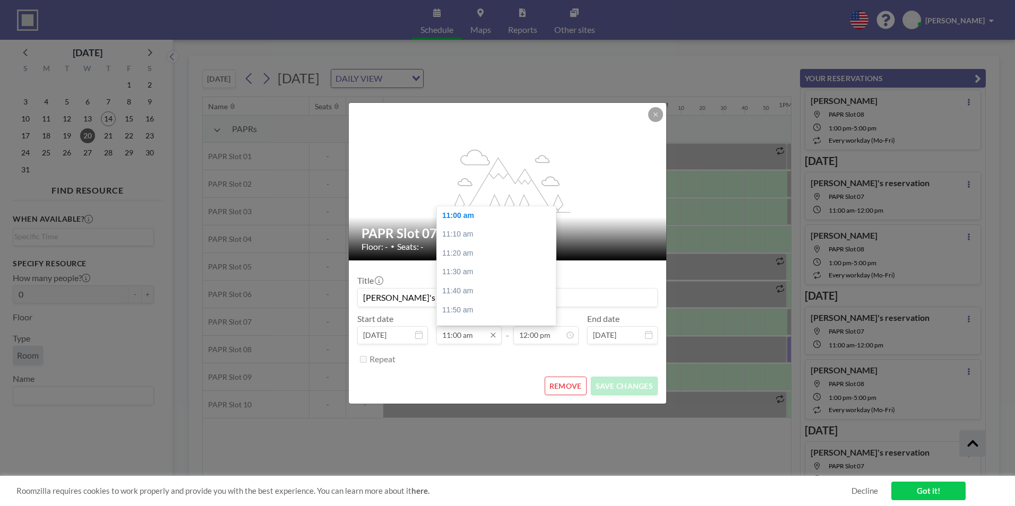
click at [481, 337] on input "11:00 am" at bounding box center [468, 335] width 65 height 18
click at [460, 213] on div "10:00 am" at bounding box center [499, 208] width 124 height 19
type input "10:00 am"
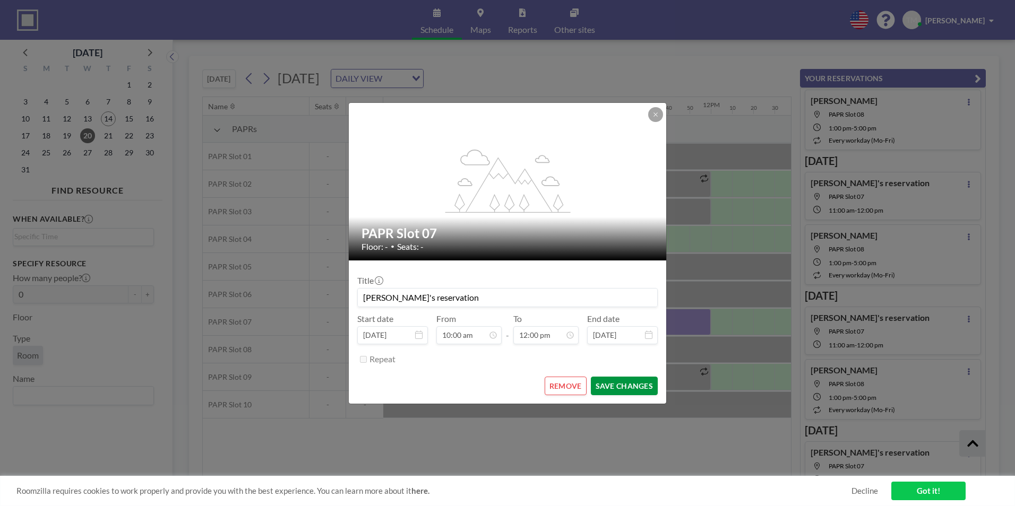
scroll to position [0, 1253]
click at [607, 388] on button "SAVE CHANGES" at bounding box center [624, 386] width 67 height 19
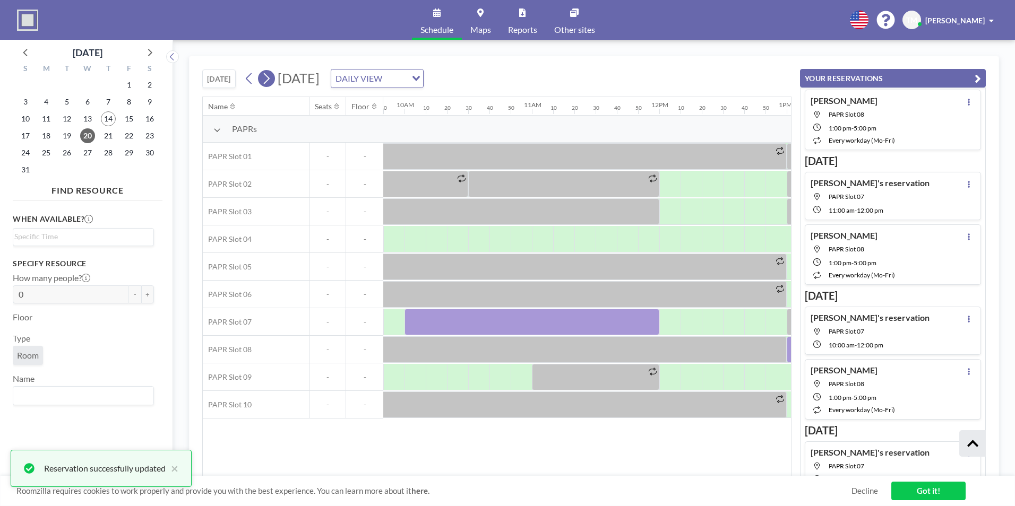
click at [270, 80] on icon at bounding box center [267, 78] width 6 height 11
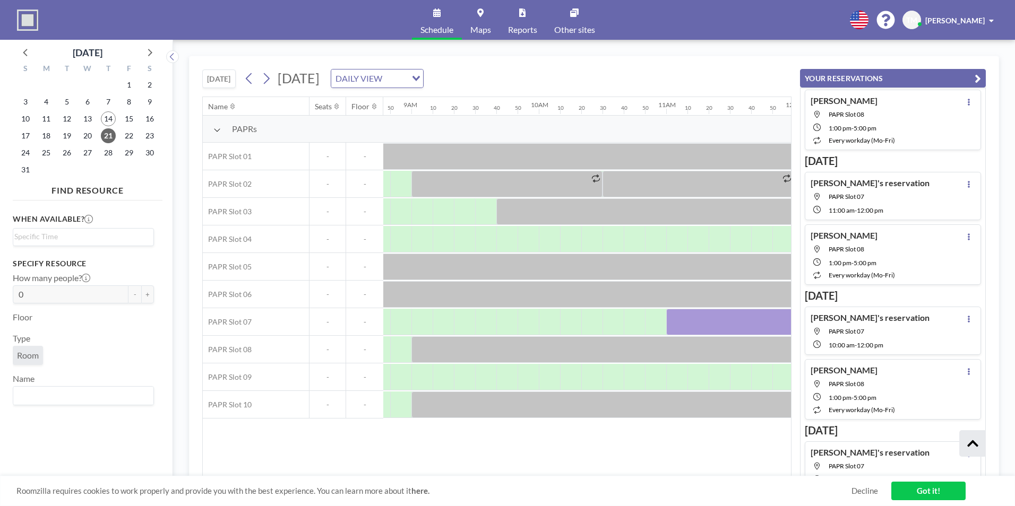
scroll to position [0, 1130]
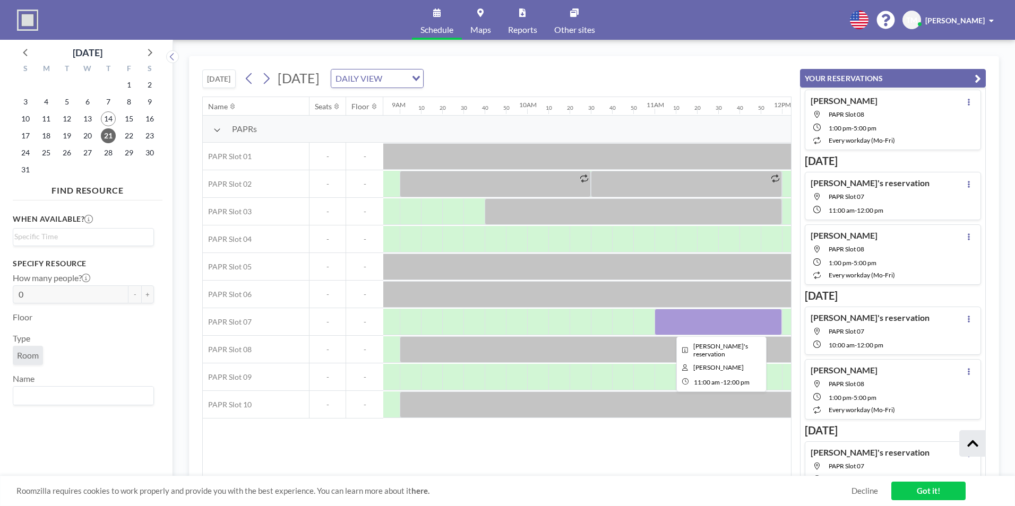
click at [664, 328] on div at bounding box center [718, 322] width 127 height 27
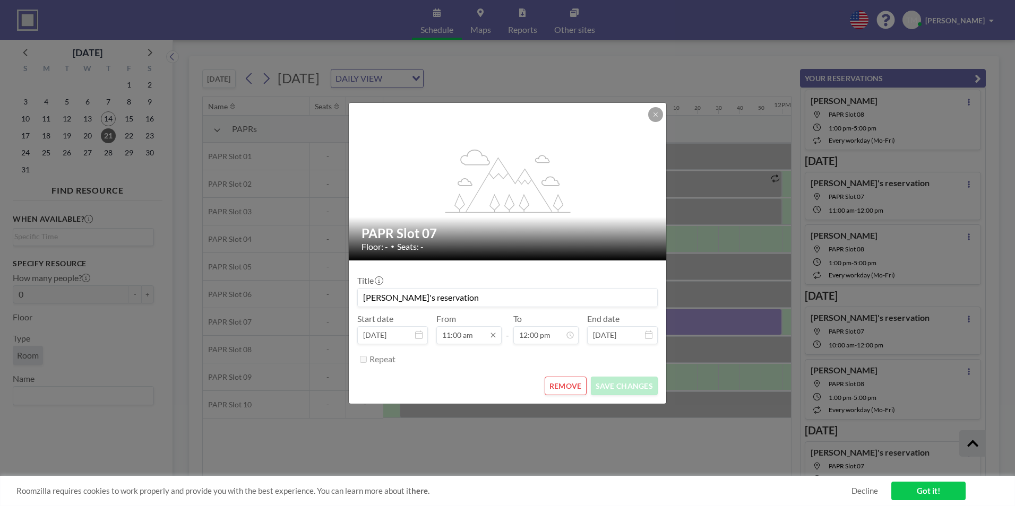
scroll to position [1361, 0]
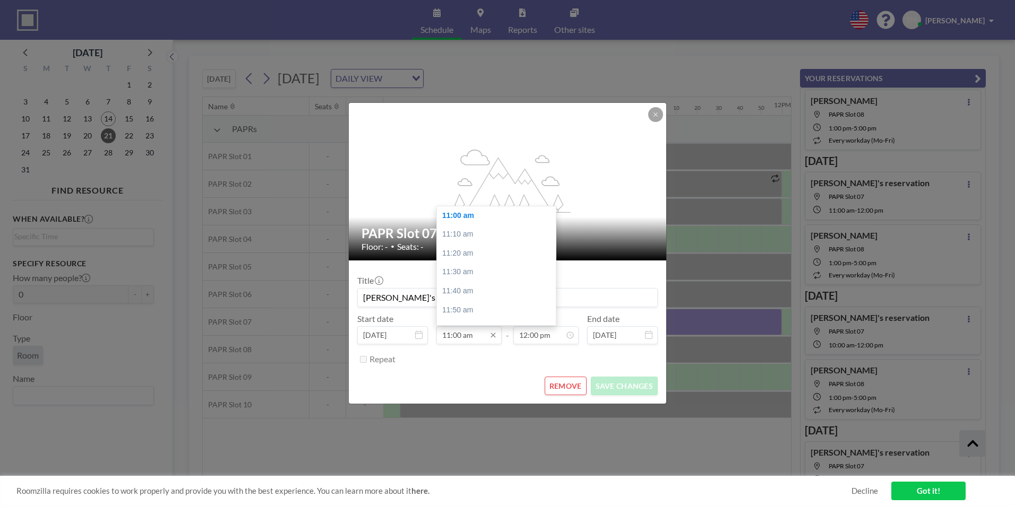
click at [471, 341] on input "11:00 am" at bounding box center [468, 335] width 65 height 18
click at [464, 210] on div "10:00 am" at bounding box center [499, 208] width 124 height 19
type input "10:00 am"
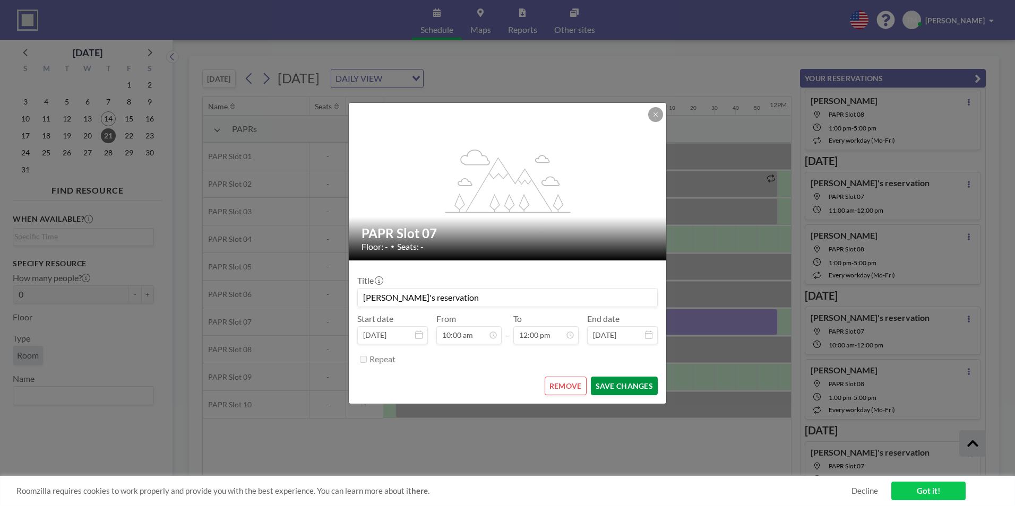
click at [612, 390] on button "SAVE CHANGES" at bounding box center [624, 386] width 67 height 19
